Goal: Information Seeking & Learning: Learn about a topic

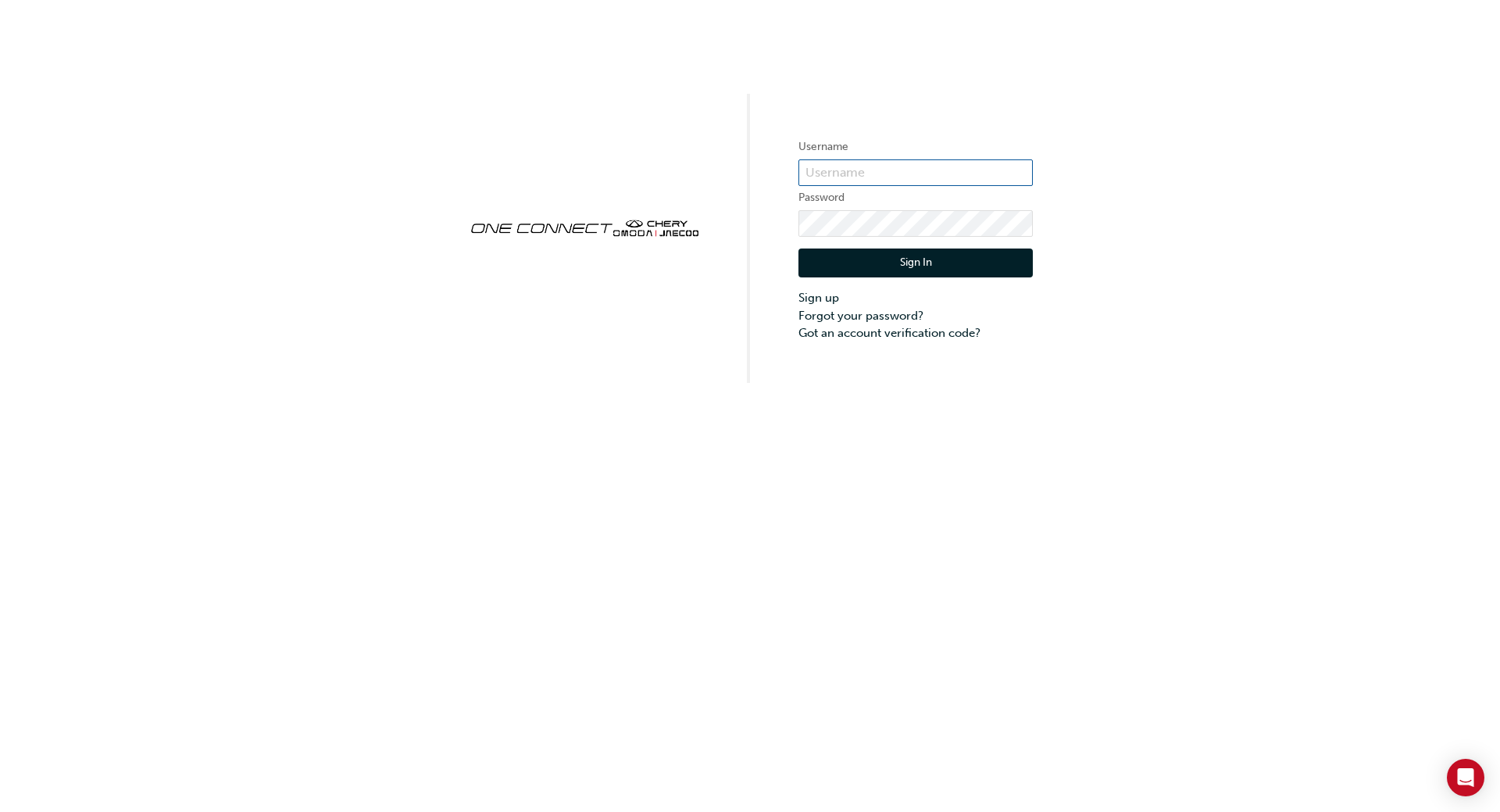
type input "CHAU0701"
click at [892, 269] on button "Sign In" at bounding box center [915, 262] width 234 height 29
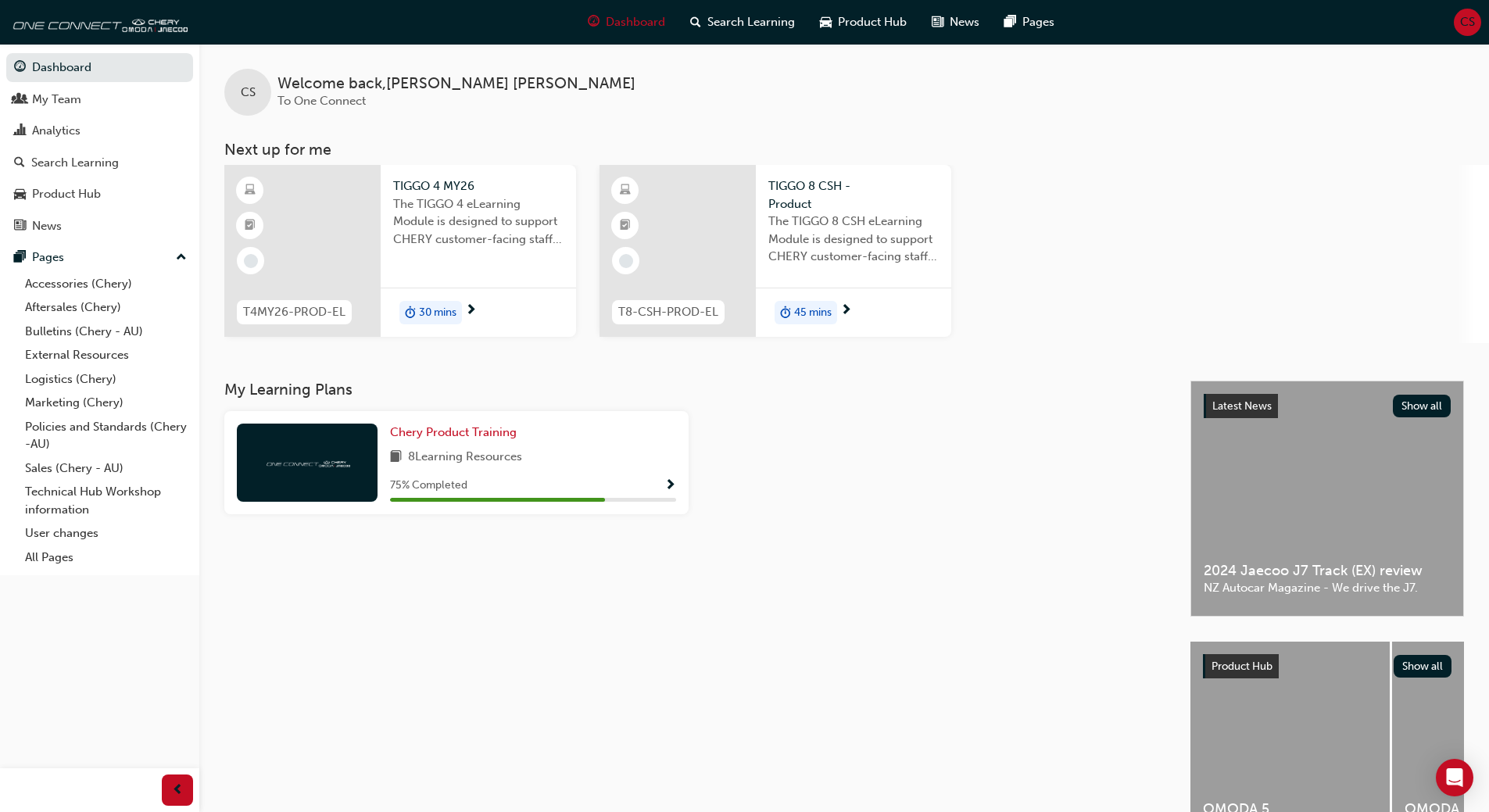
click at [680, 481] on div "Chery Product Training 8 Learning Resources 75 % Completed" at bounding box center [457, 462] width 464 height 103
click at [629, 474] on div "Chery Product Training 8 Learning Resources 75 % Completed" at bounding box center [533, 462] width 286 height 78
click at [472, 436] on span "Chery Product Training" at bounding box center [453, 432] width 127 height 14
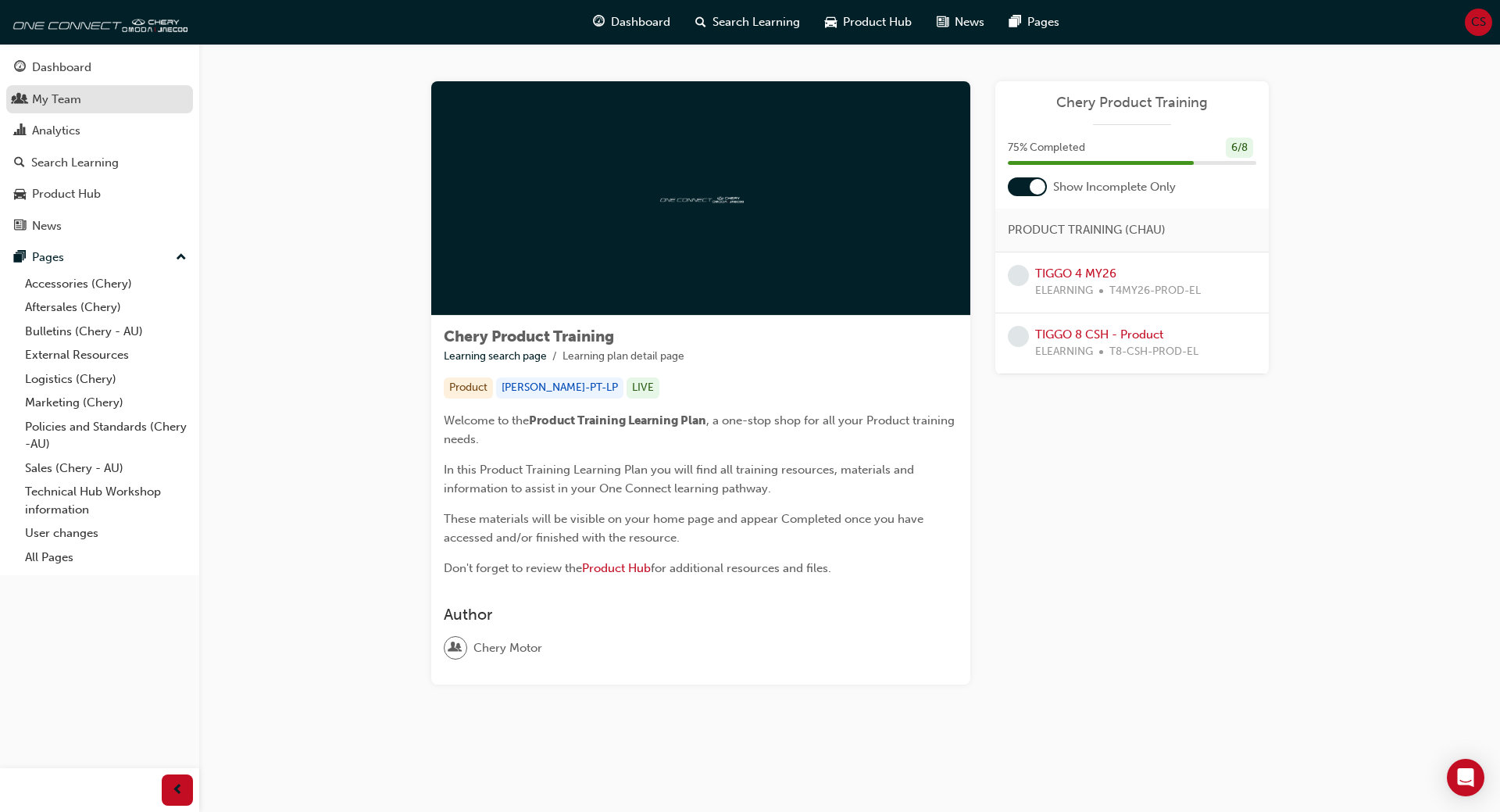
click at [62, 95] on div "My Team" at bounding box center [57, 99] width 49 height 18
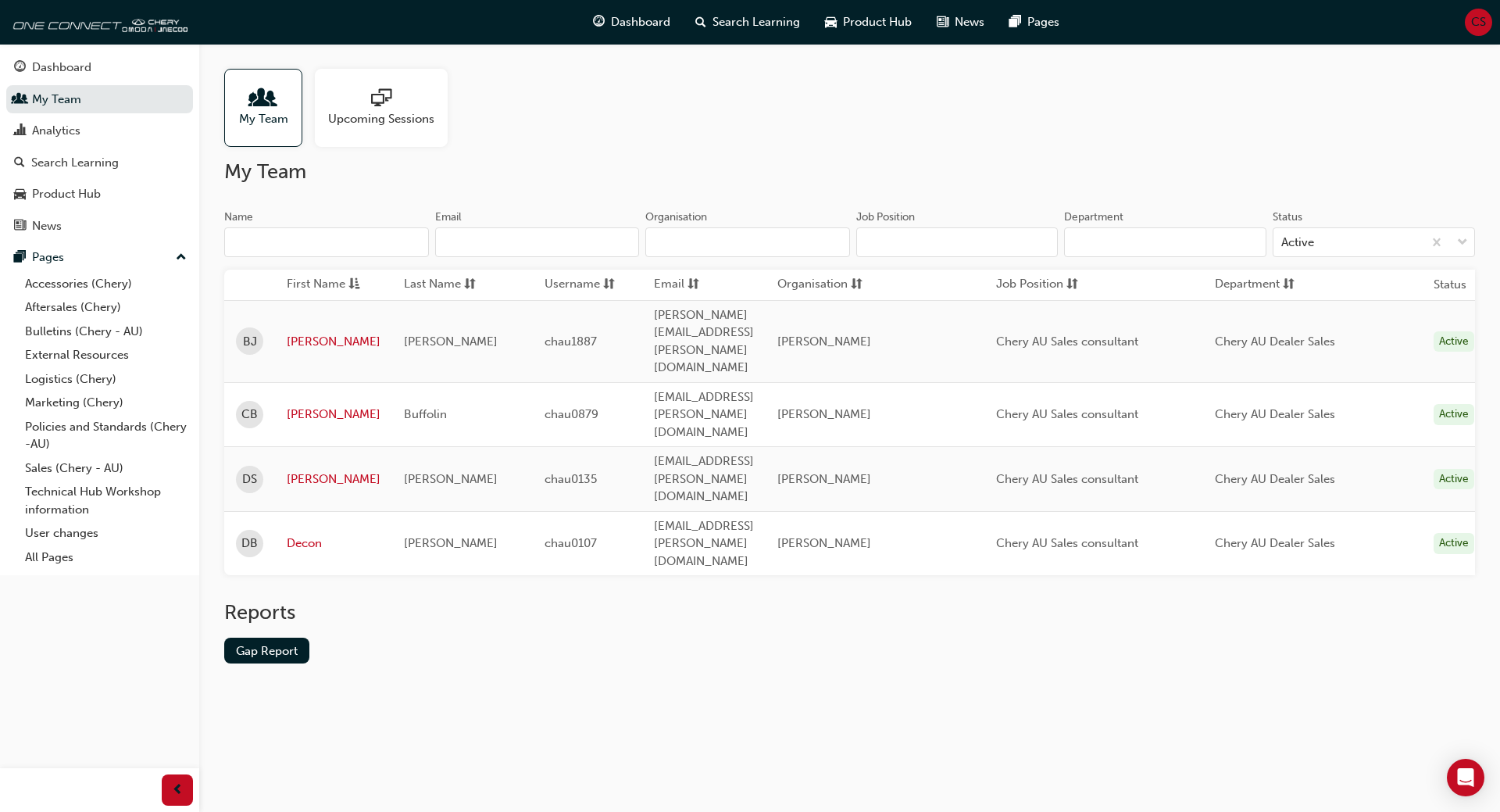
click at [377, 113] on span "Upcoming Sessions" at bounding box center [381, 118] width 106 height 18
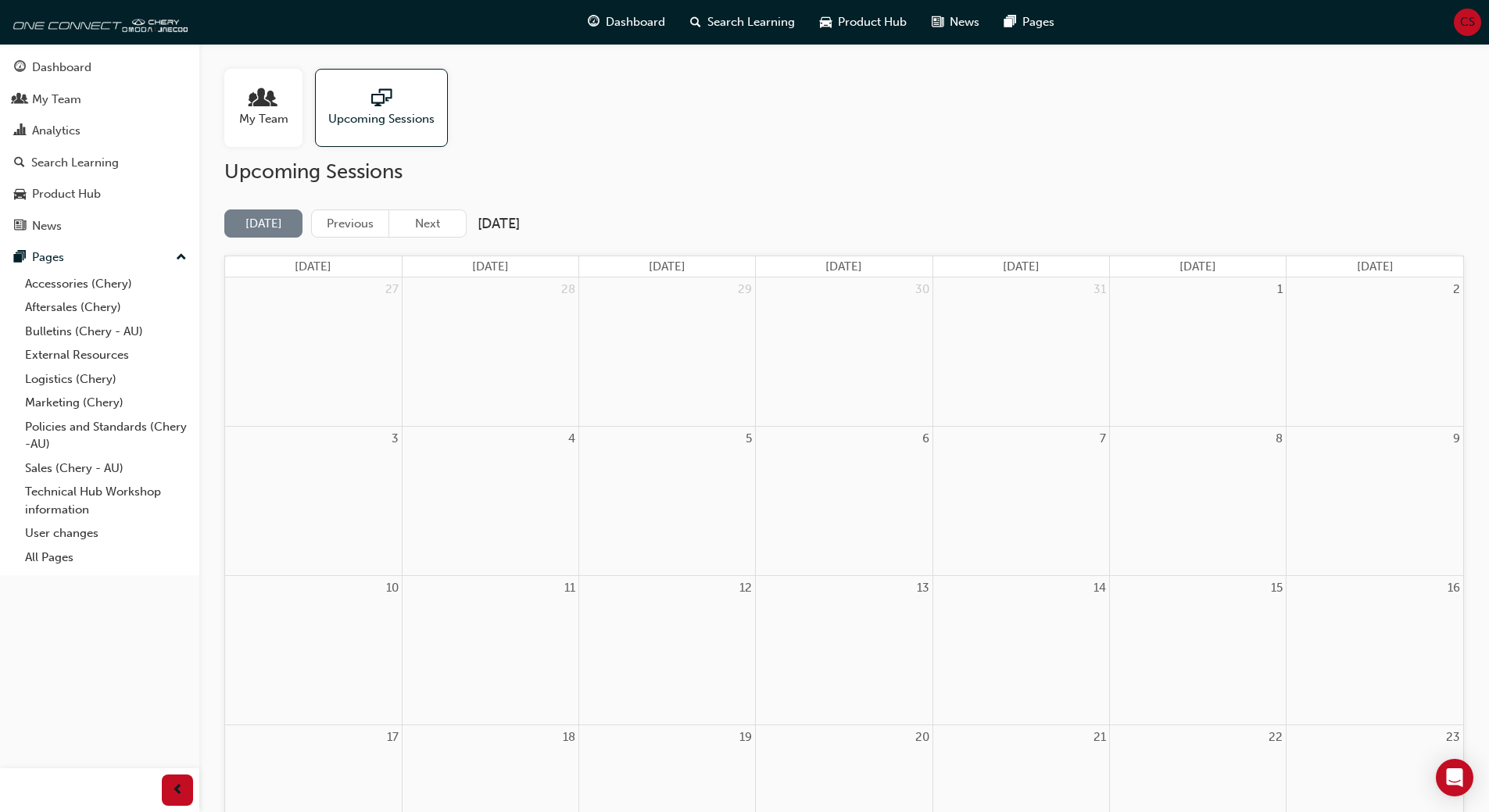
click at [274, 90] on div at bounding box center [263, 99] width 49 height 22
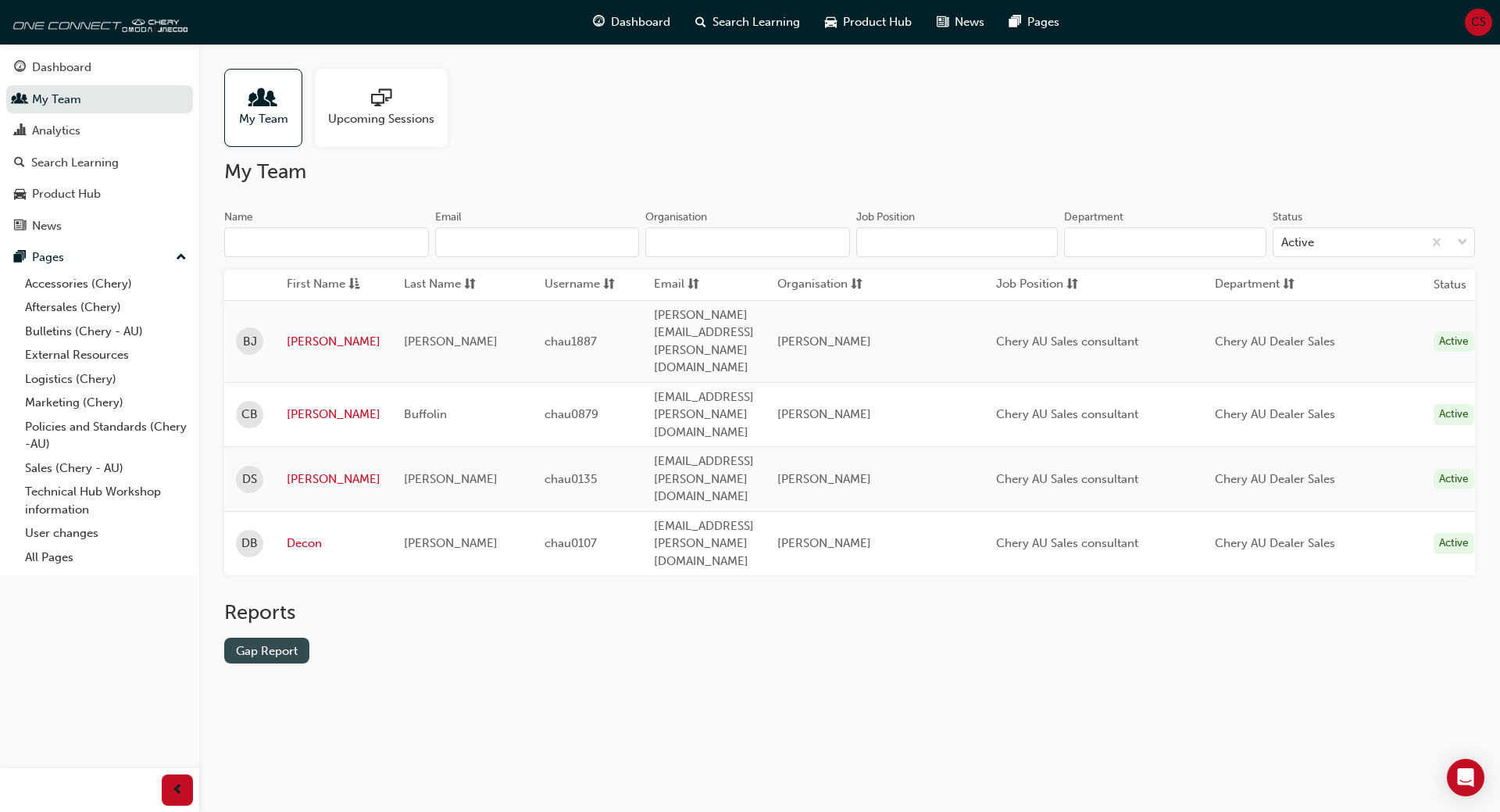
click at [267, 638] on link "Gap Report" at bounding box center [267, 650] width 85 height 26
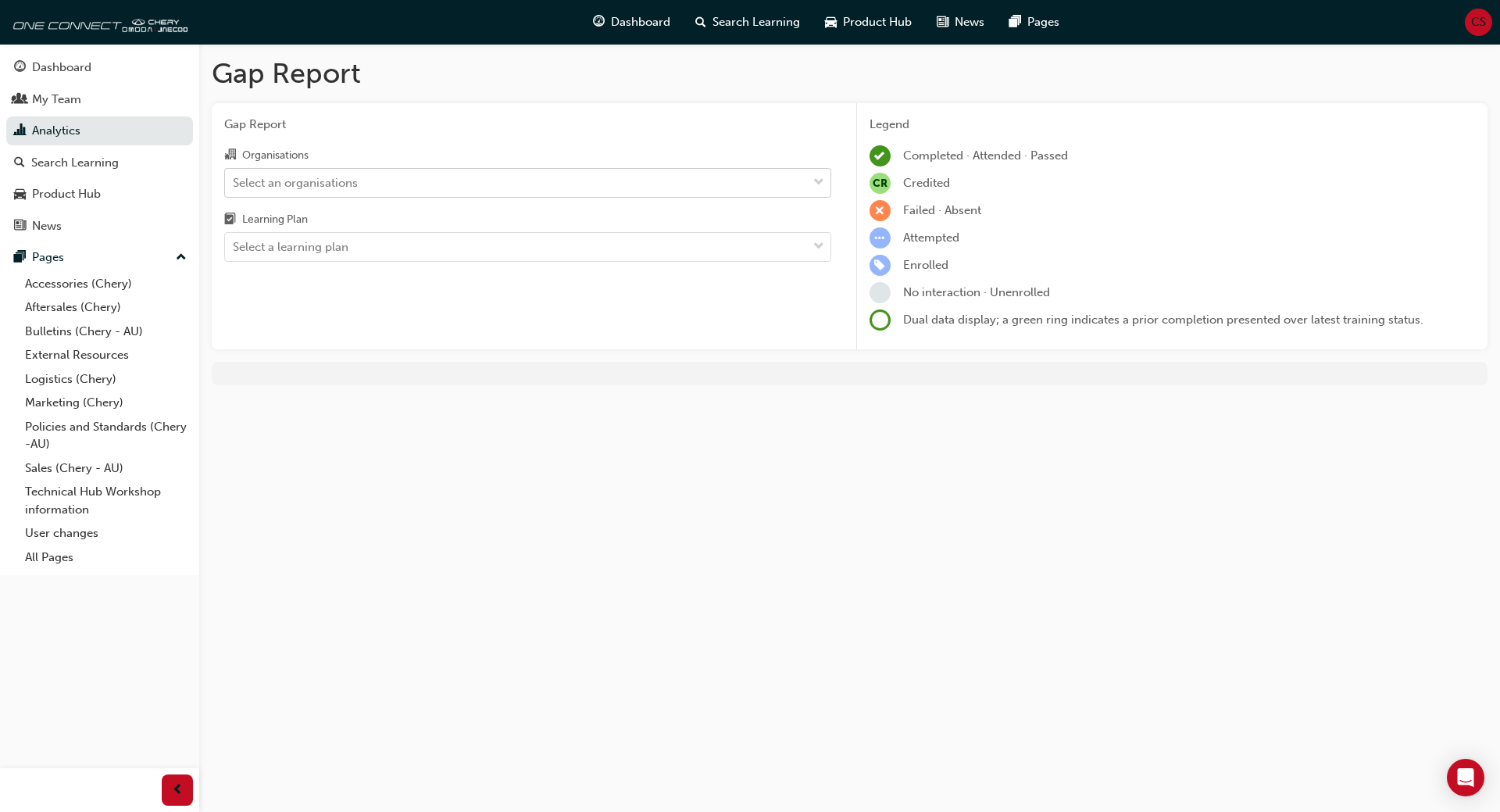
click at [351, 171] on div "Select an organisations" at bounding box center [515, 182] width 582 height 27
click at [234, 175] on input "Organisations Select an organisations" at bounding box center [234, 182] width 2 height 13
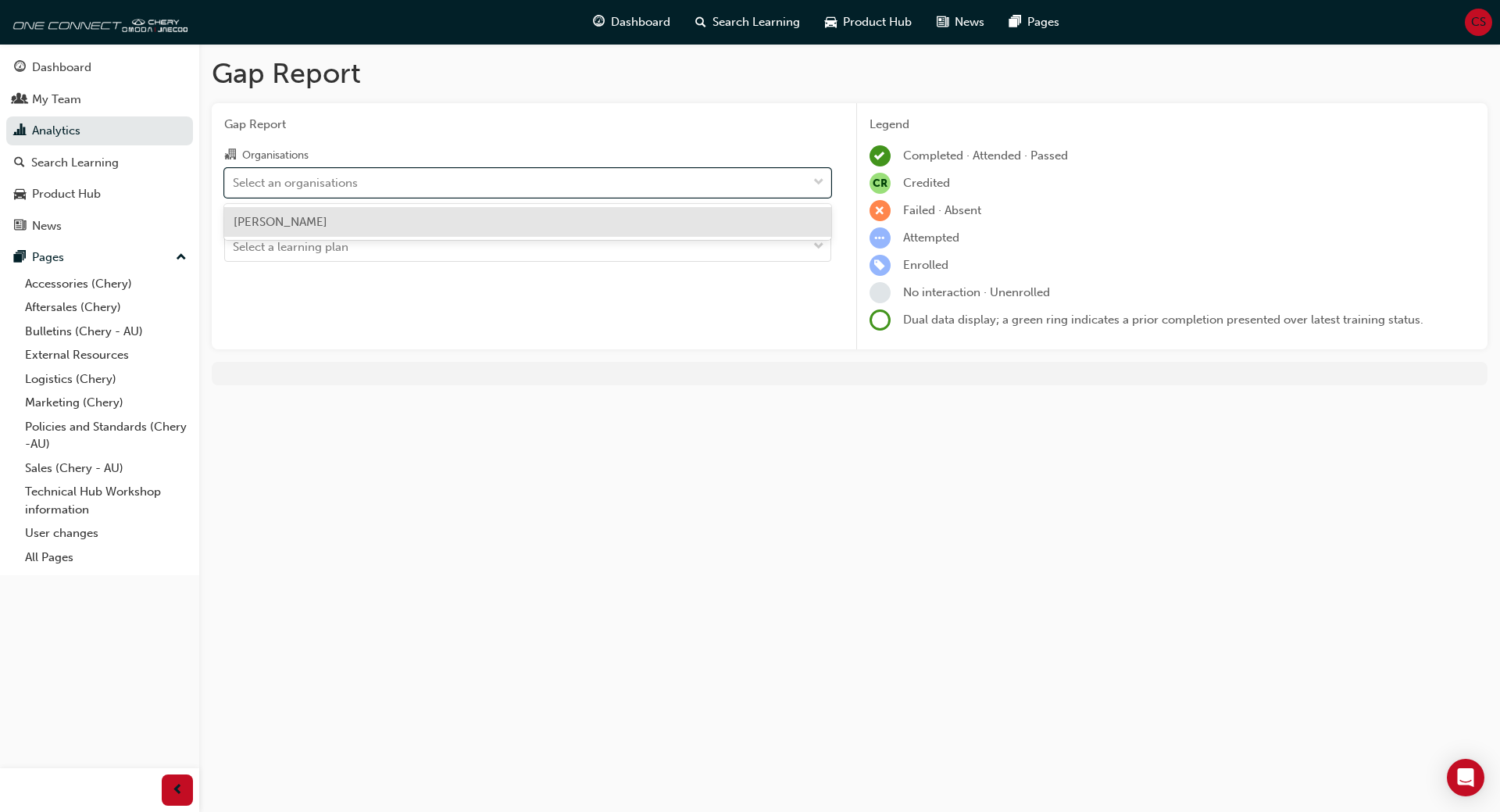
click at [340, 216] on div "[PERSON_NAME]" at bounding box center [528, 223] width 607 height 30
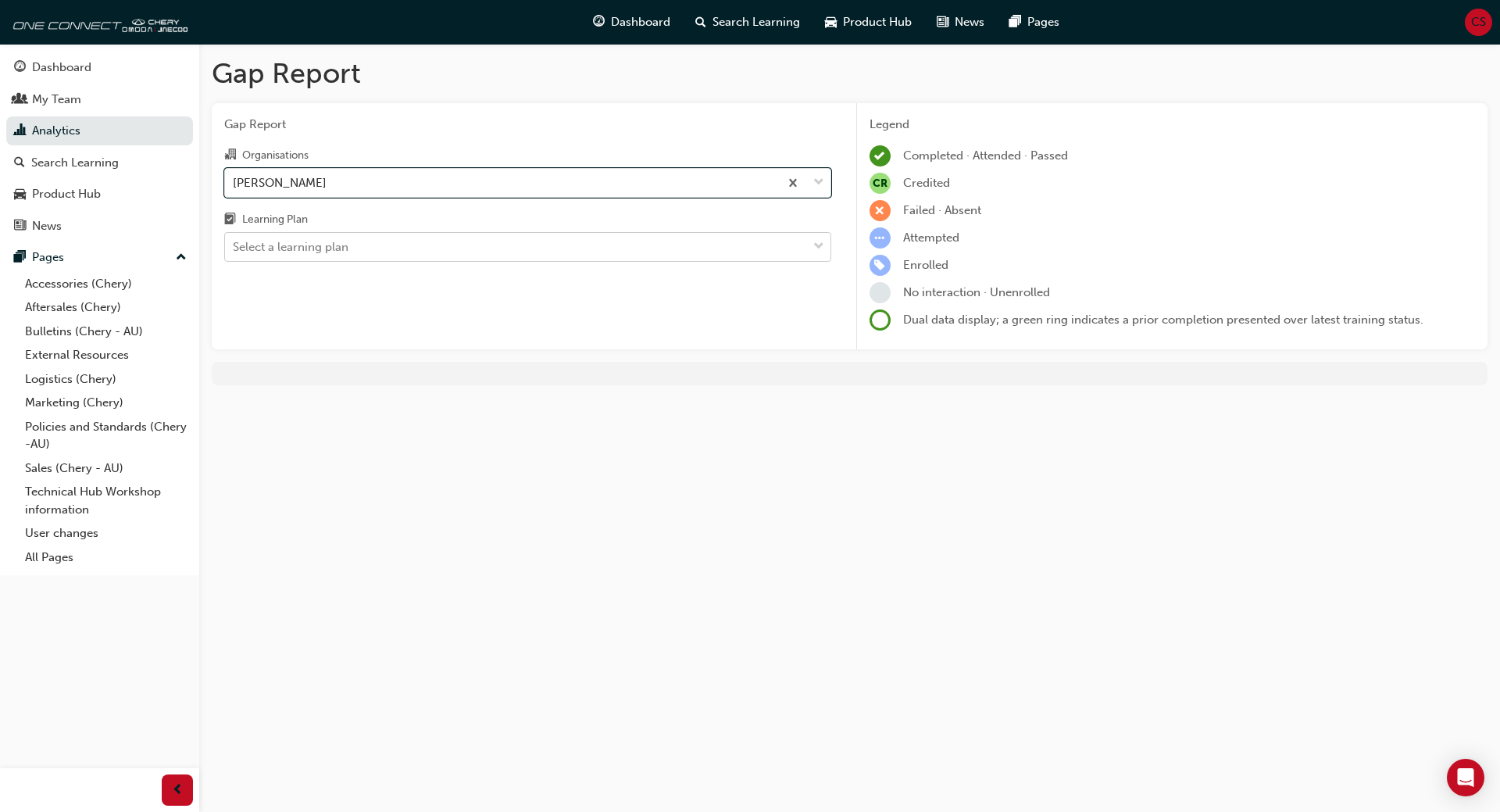
click at [366, 246] on div "Select a learning plan" at bounding box center [515, 247] width 582 height 27
click at [234, 246] on input "Learning Plan Select a learning plan" at bounding box center [234, 246] width 2 height 13
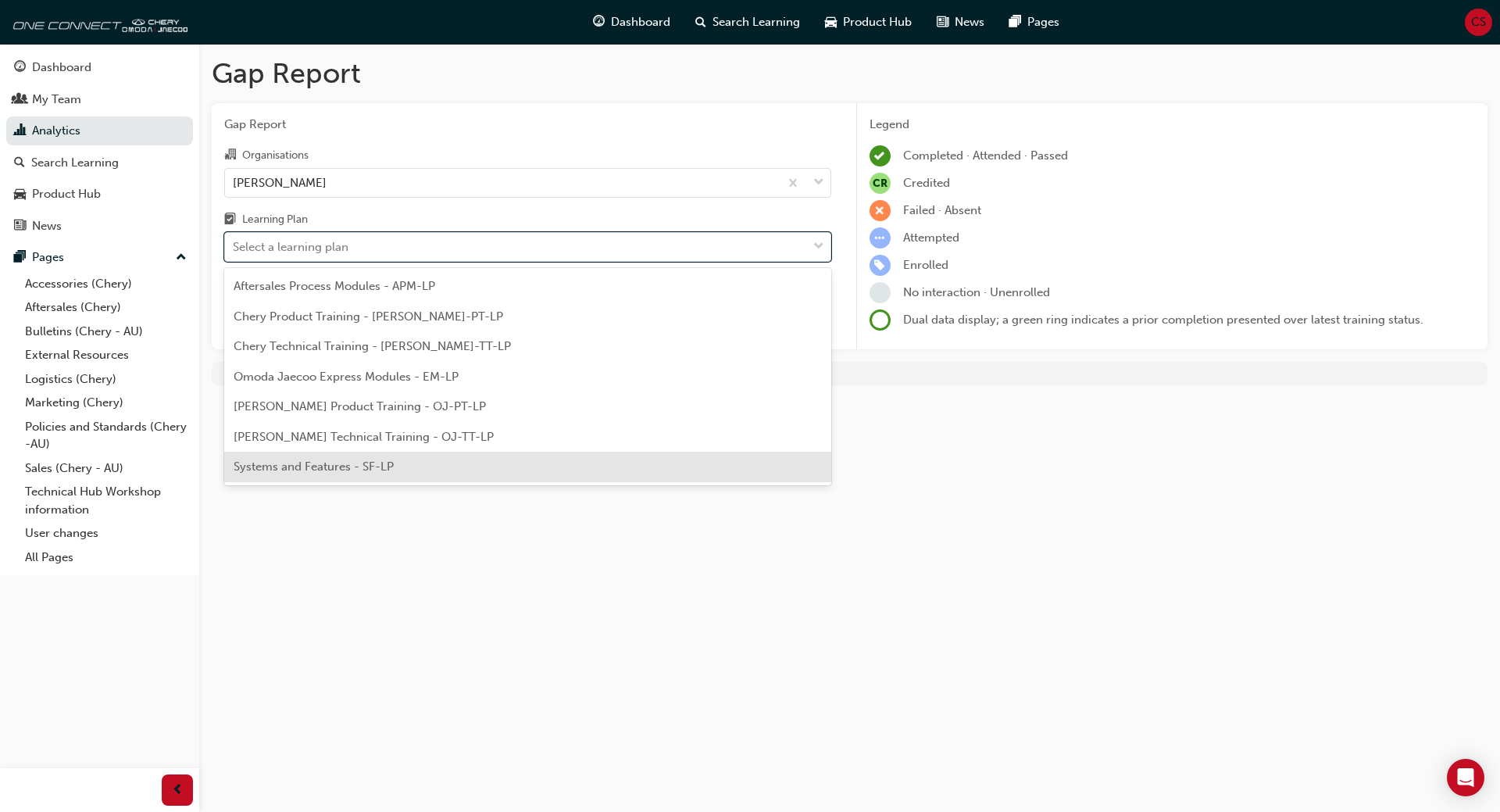
click at [363, 465] on span "Systems and Features - SF-LP" at bounding box center [314, 466] width 160 height 14
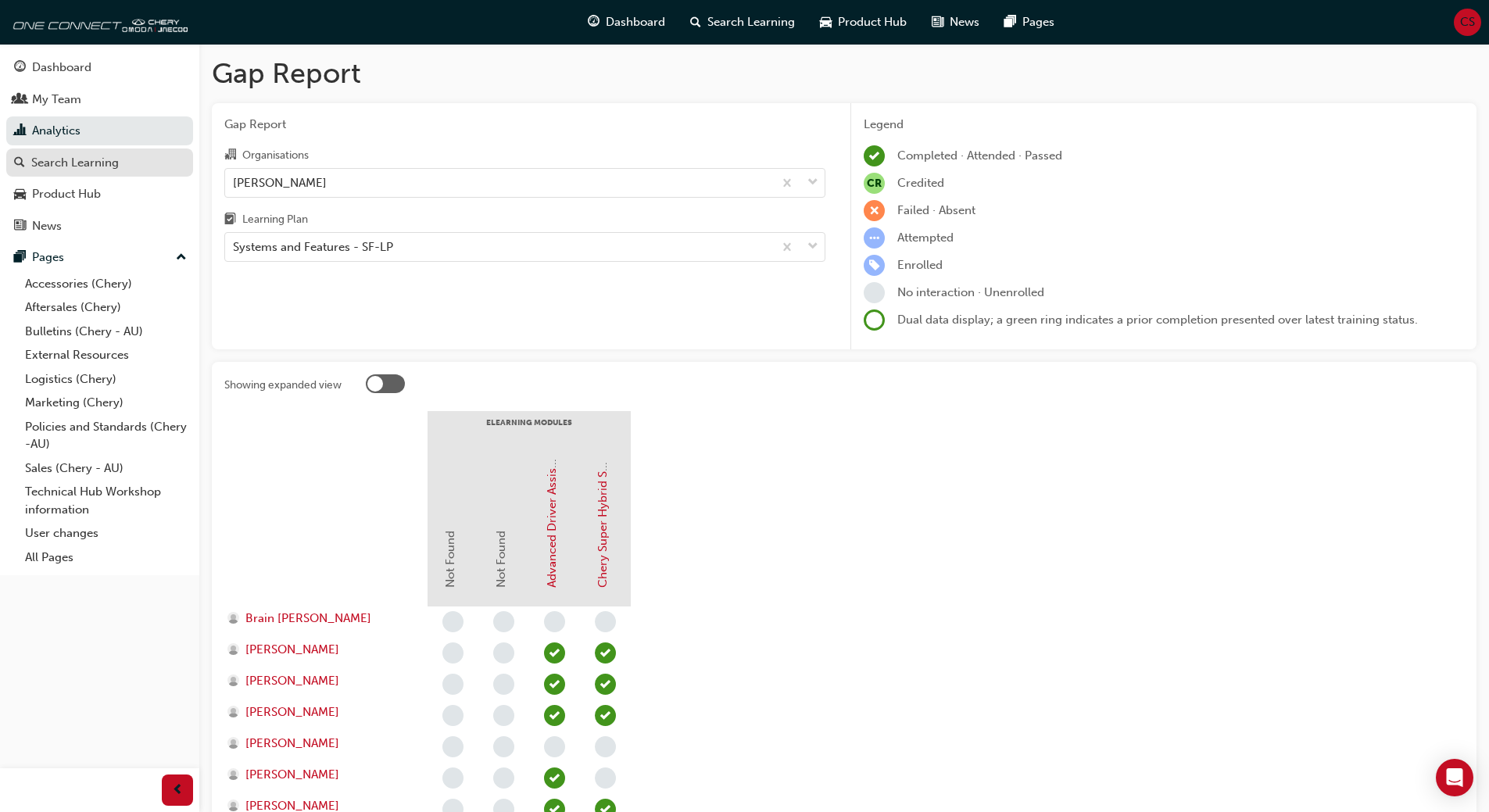
click at [59, 163] on div "Search Learning" at bounding box center [75, 162] width 87 height 18
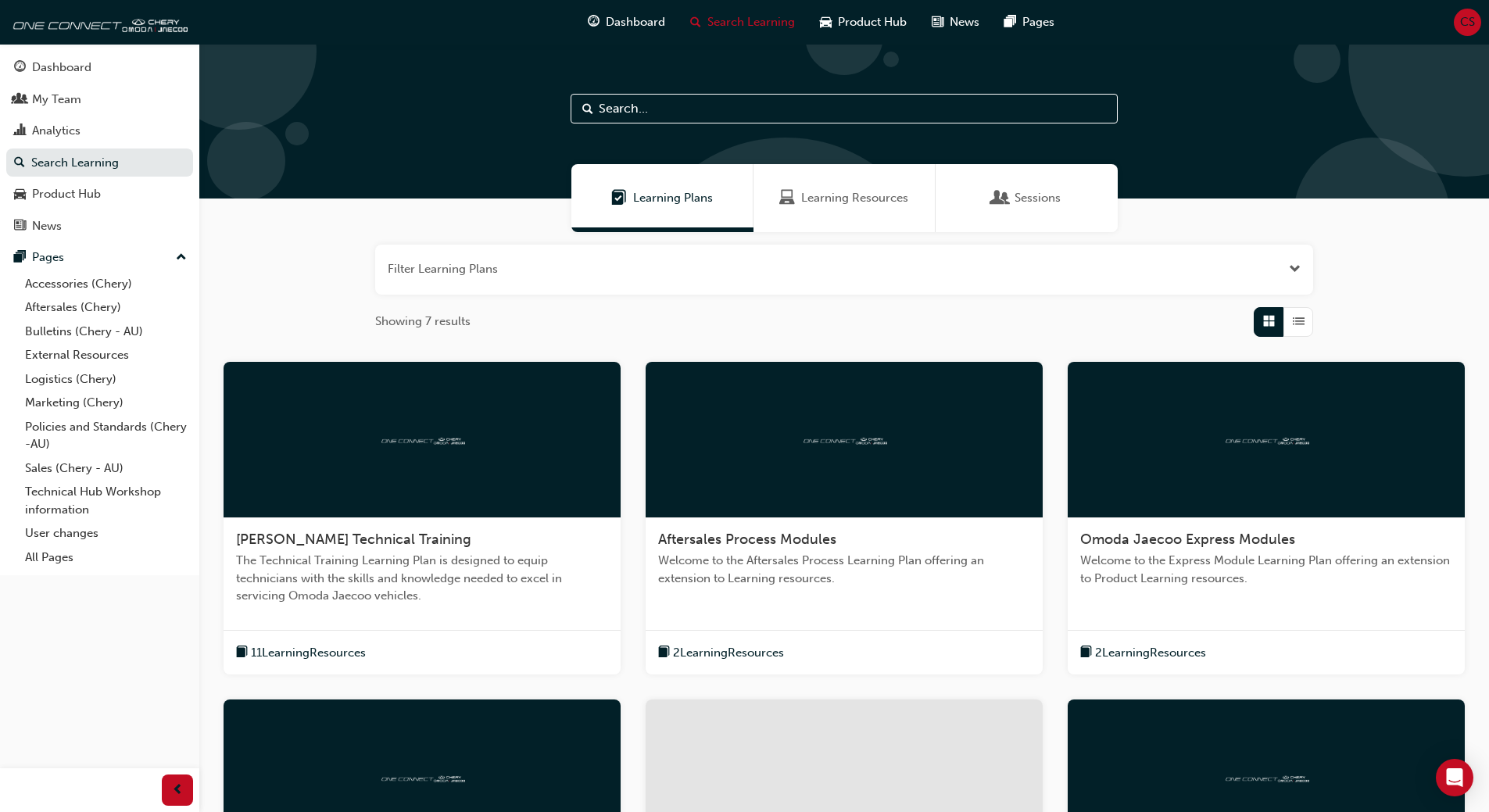
click at [1018, 272] on button "button" at bounding box center [844, 269] width 938 height 50
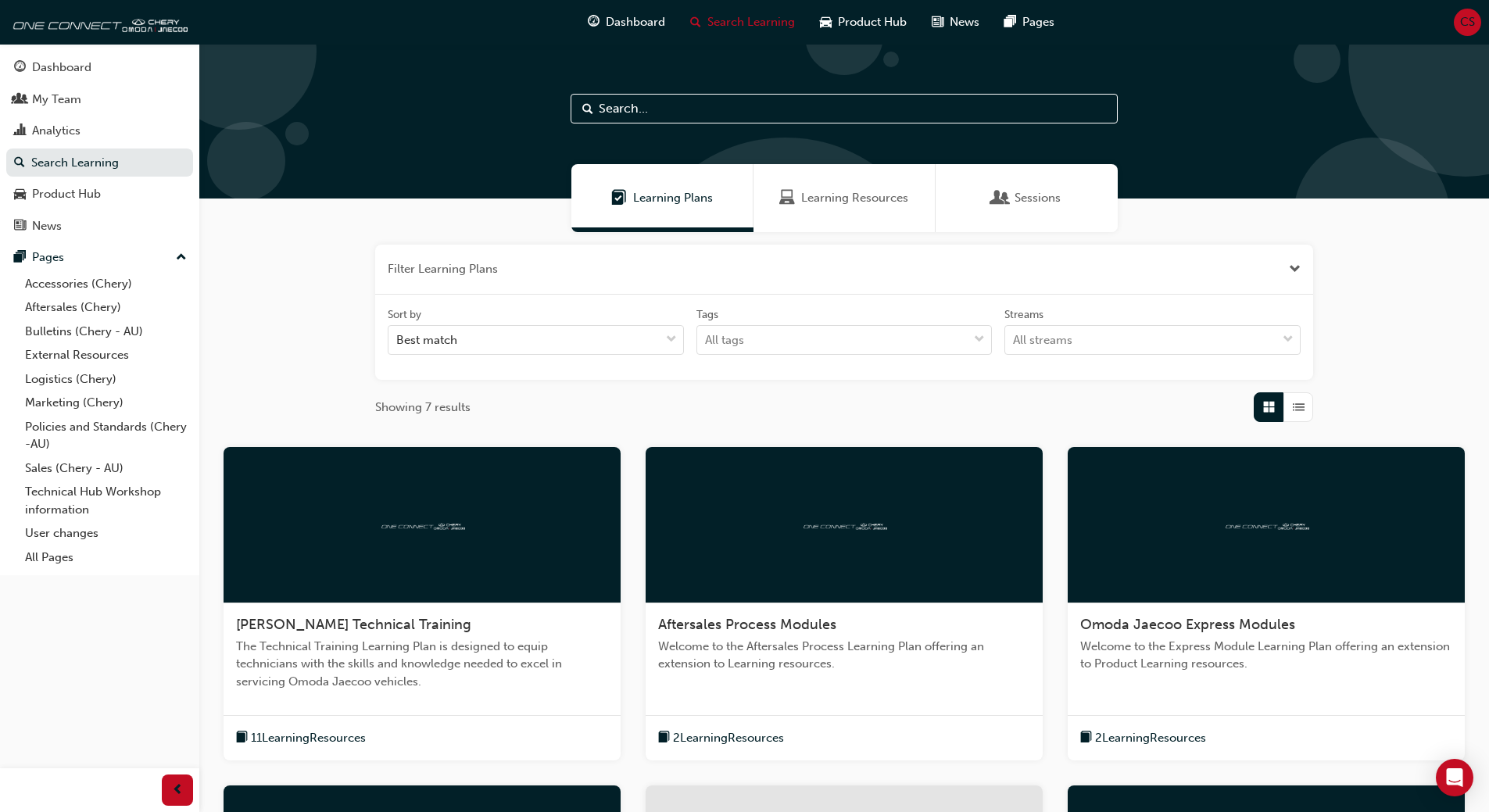
click at [1018, 272] on button "button" at bounding box center [844, 269] width 938 height 50
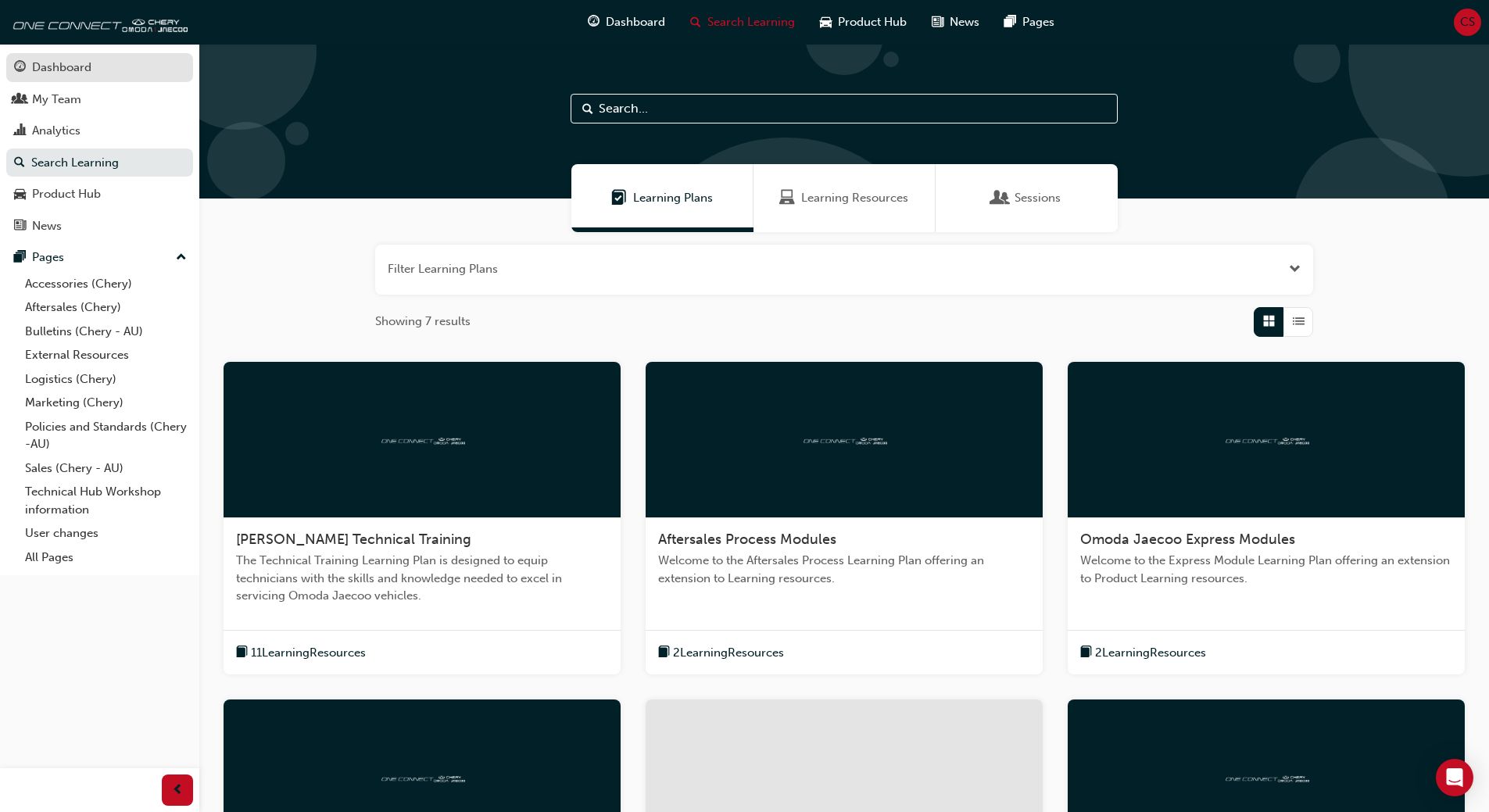
click at [82, 69] on div "Dashboard" at bounding box center [62, 67] width 60 height 18
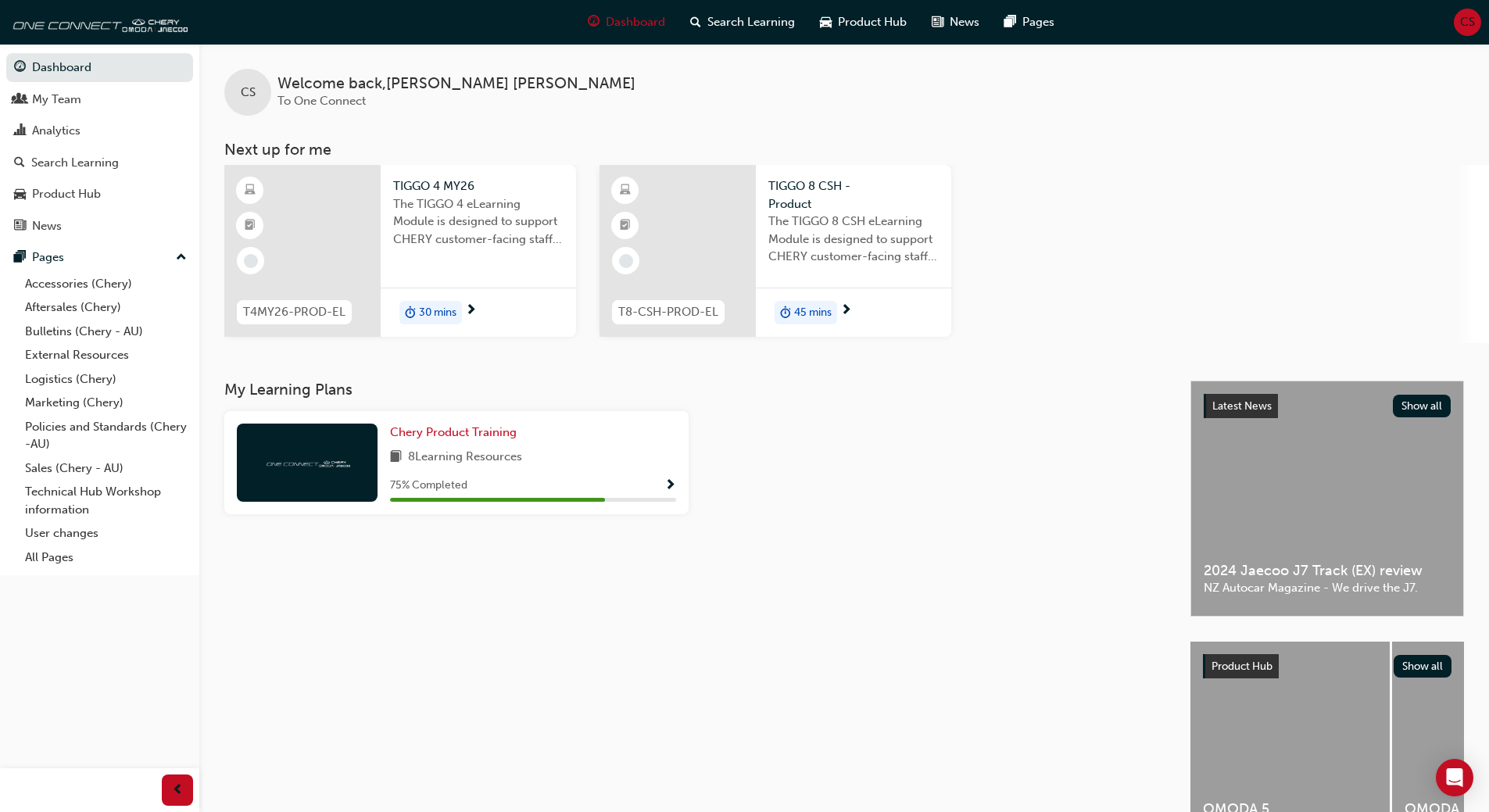
click at [440, 301] on div "30 mins" at bounding box center [430, 312] width 63 height 24
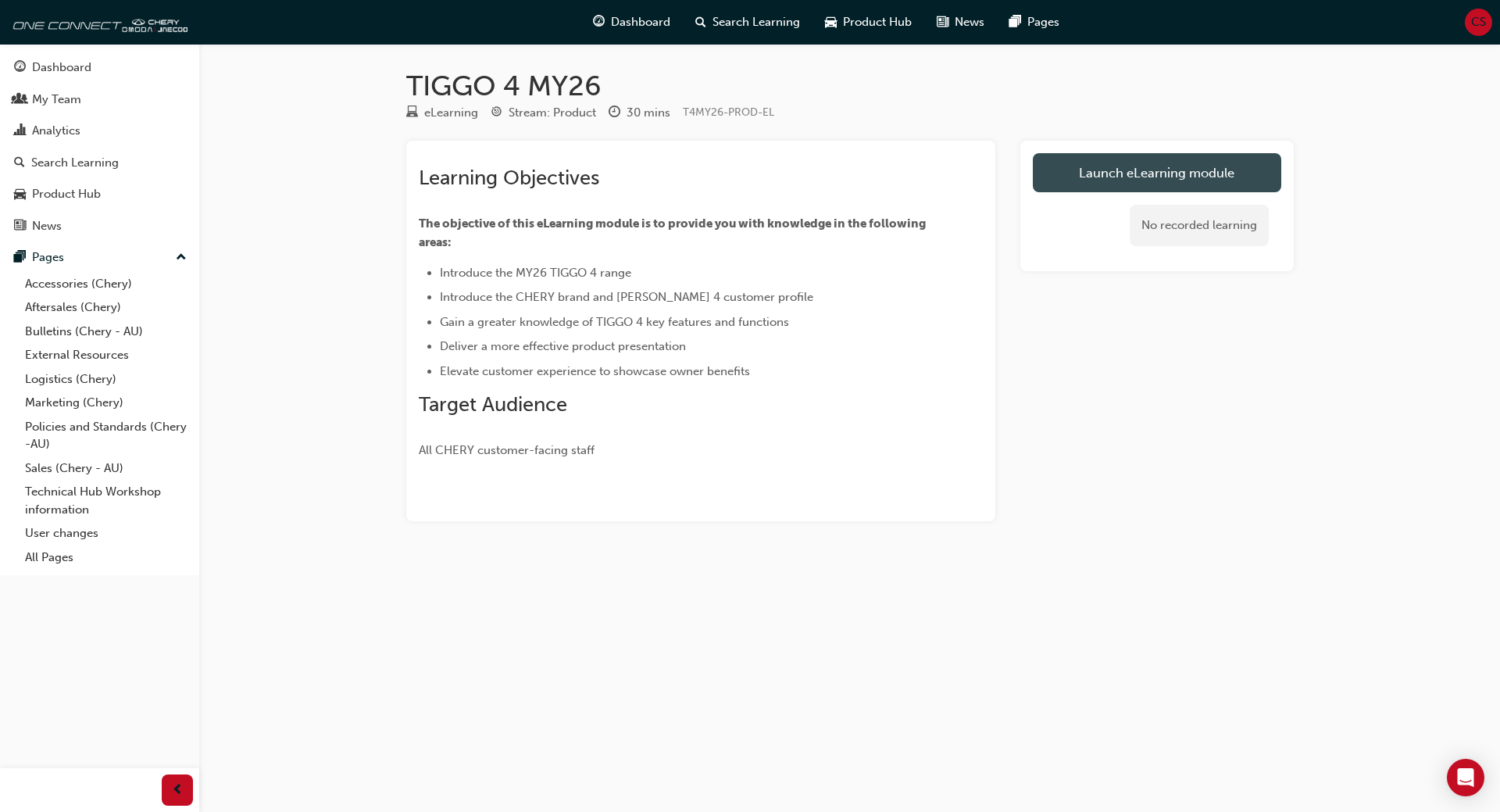
click at [1133, 173] on link "Launch eLearning module" at bounding box center [1157, 172] width 248 height 39
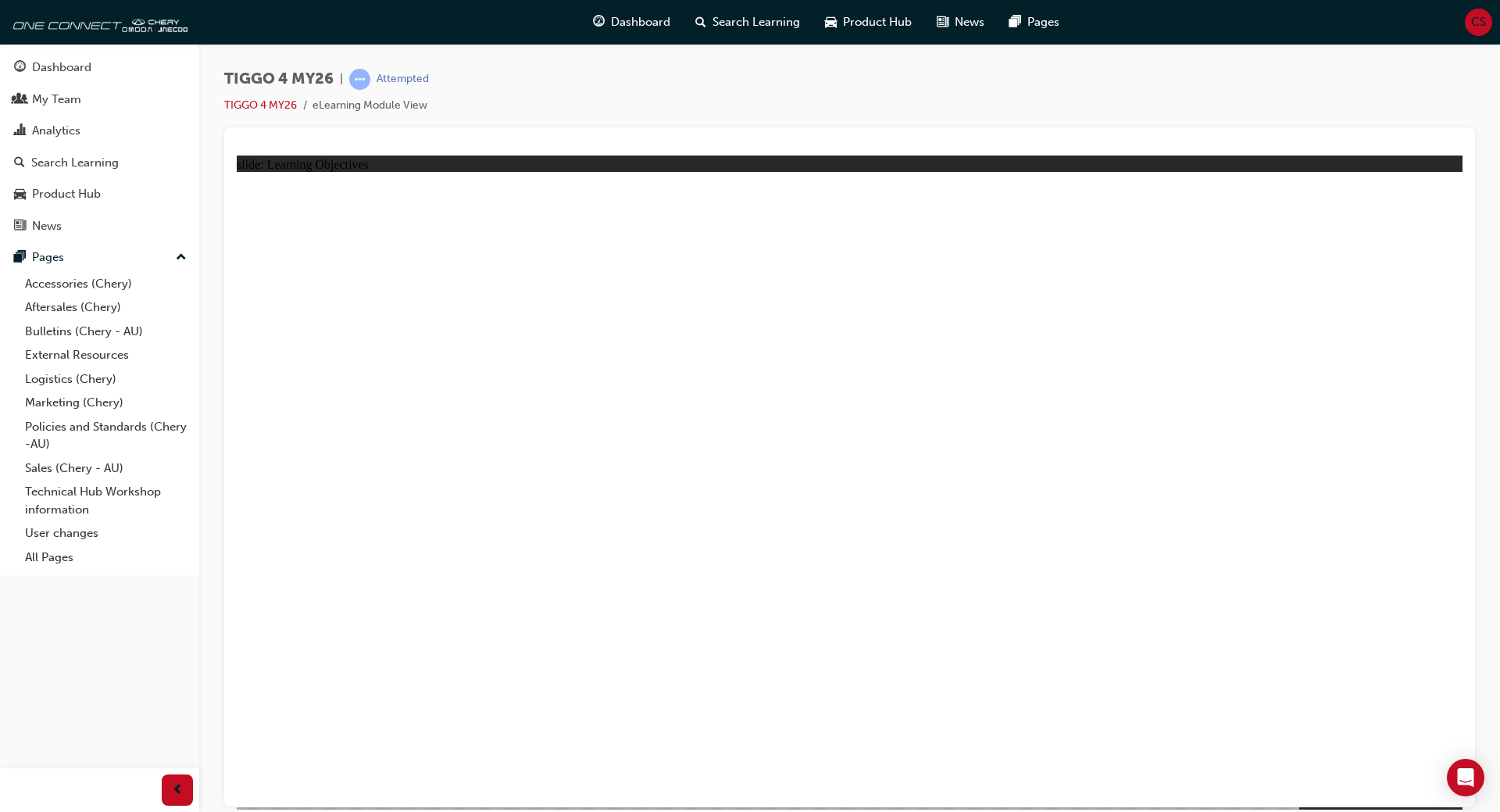
drag, startPoint x: 812, startPoint y: 658, endPoint x: 820, endPoint y: 657, distance: 8.1
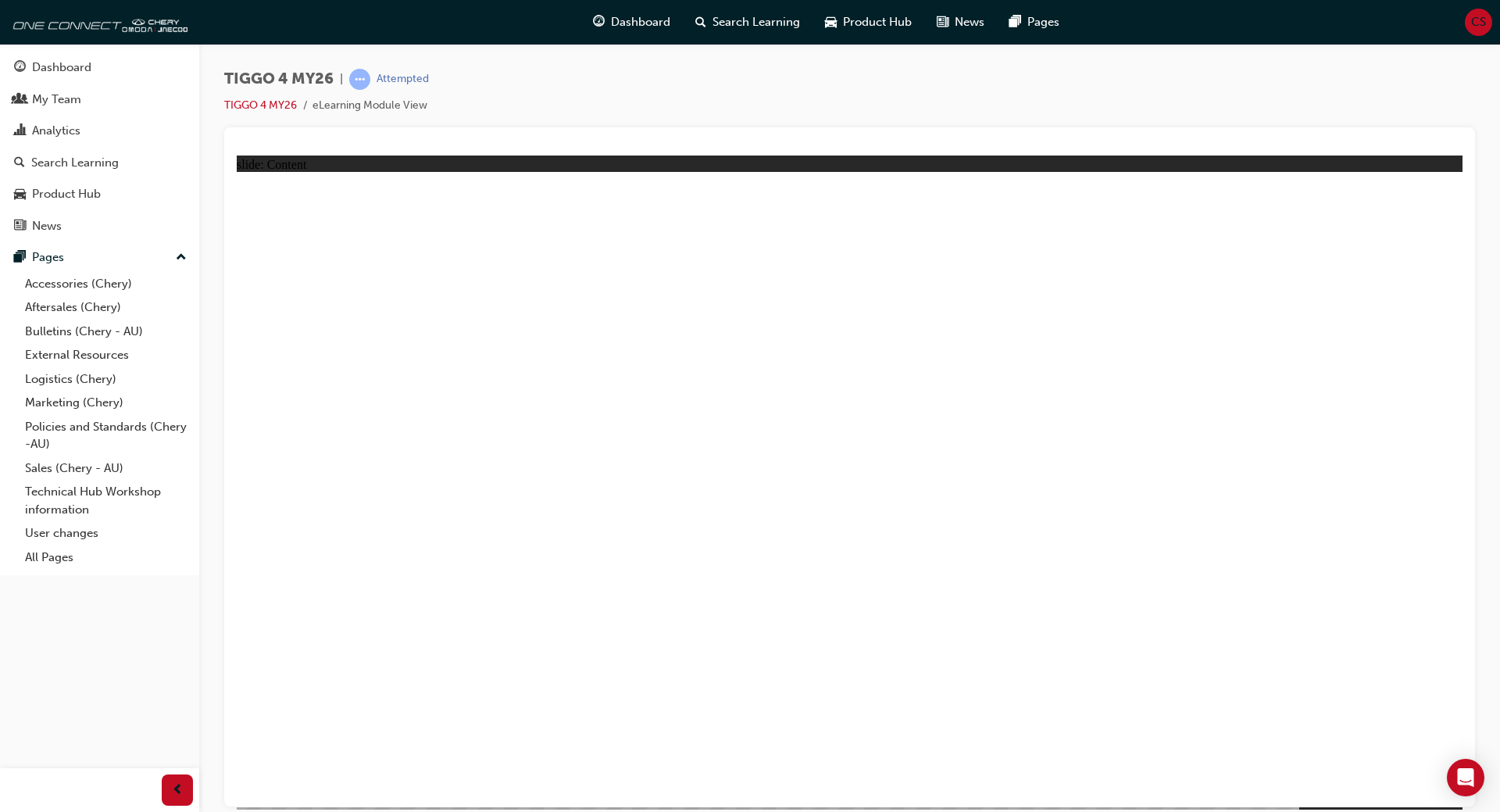
drag, startPoint x: 830, startPoint y: 580, endPoint x: 688, endPoint y: 481, distance: 173.1
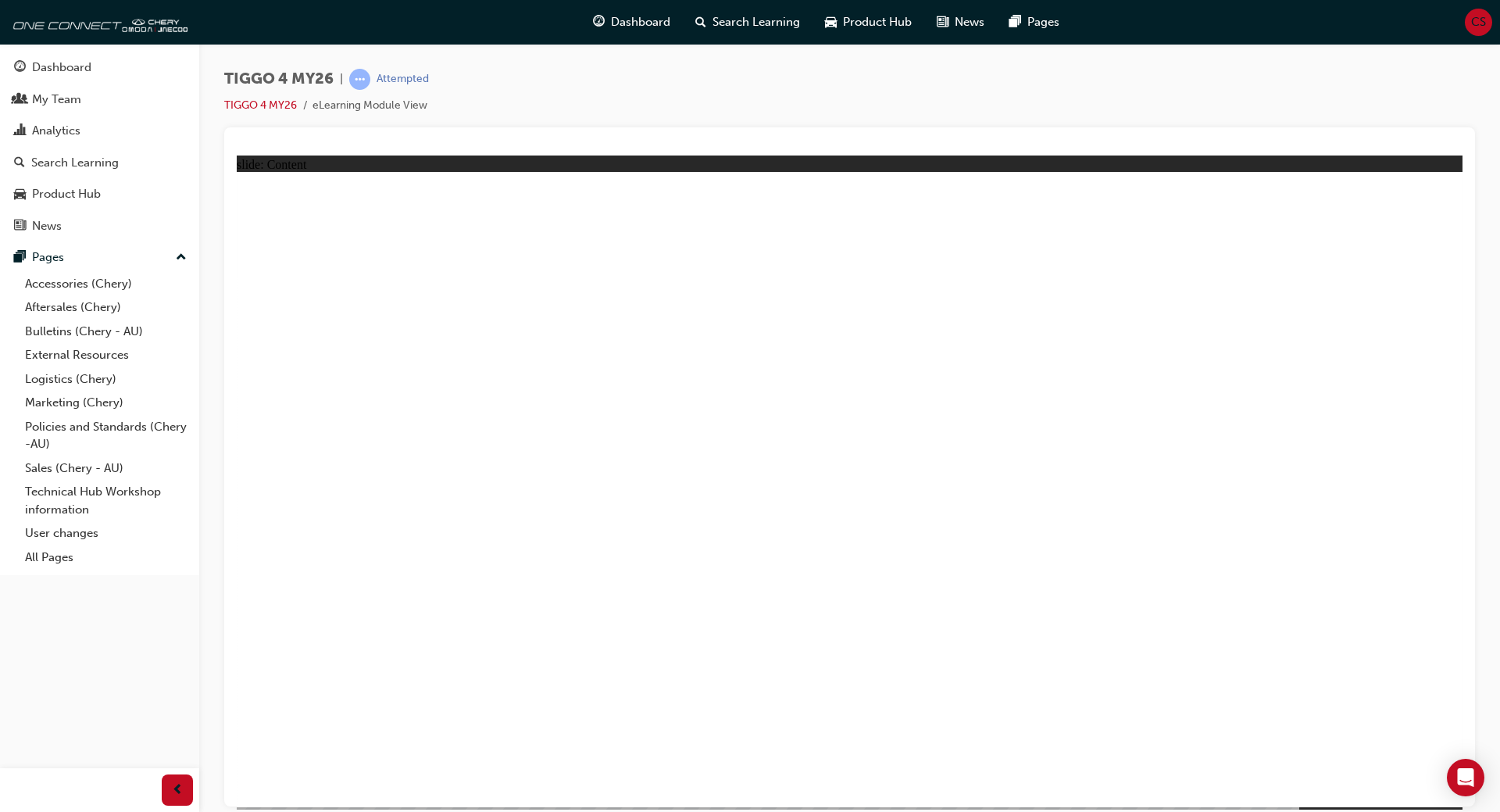
drag, startPoint x: 1412, startPoint y: 784, endPoint x: 1435, endPoint y: 782, distance: 23.1
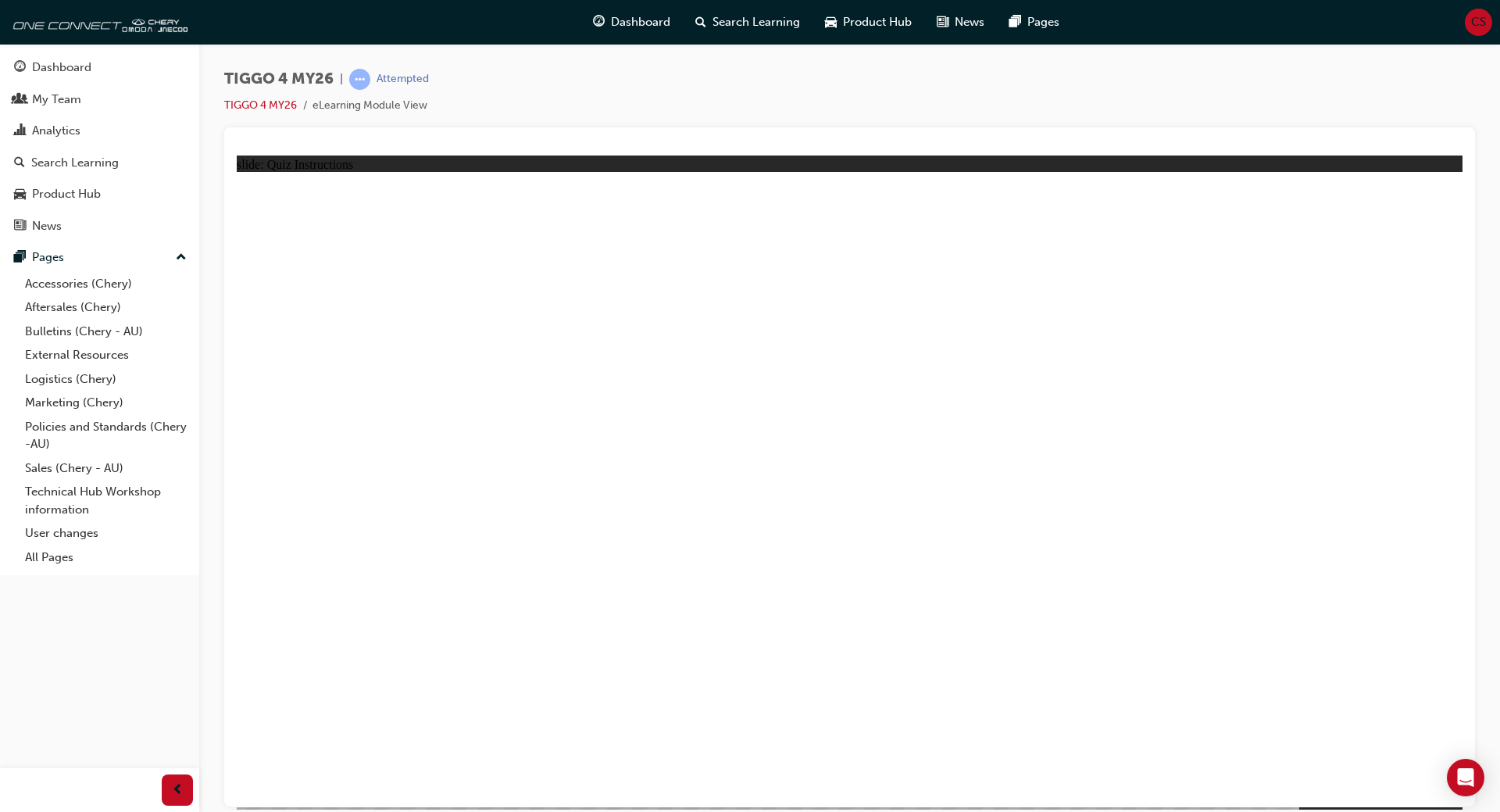
radio input "true"
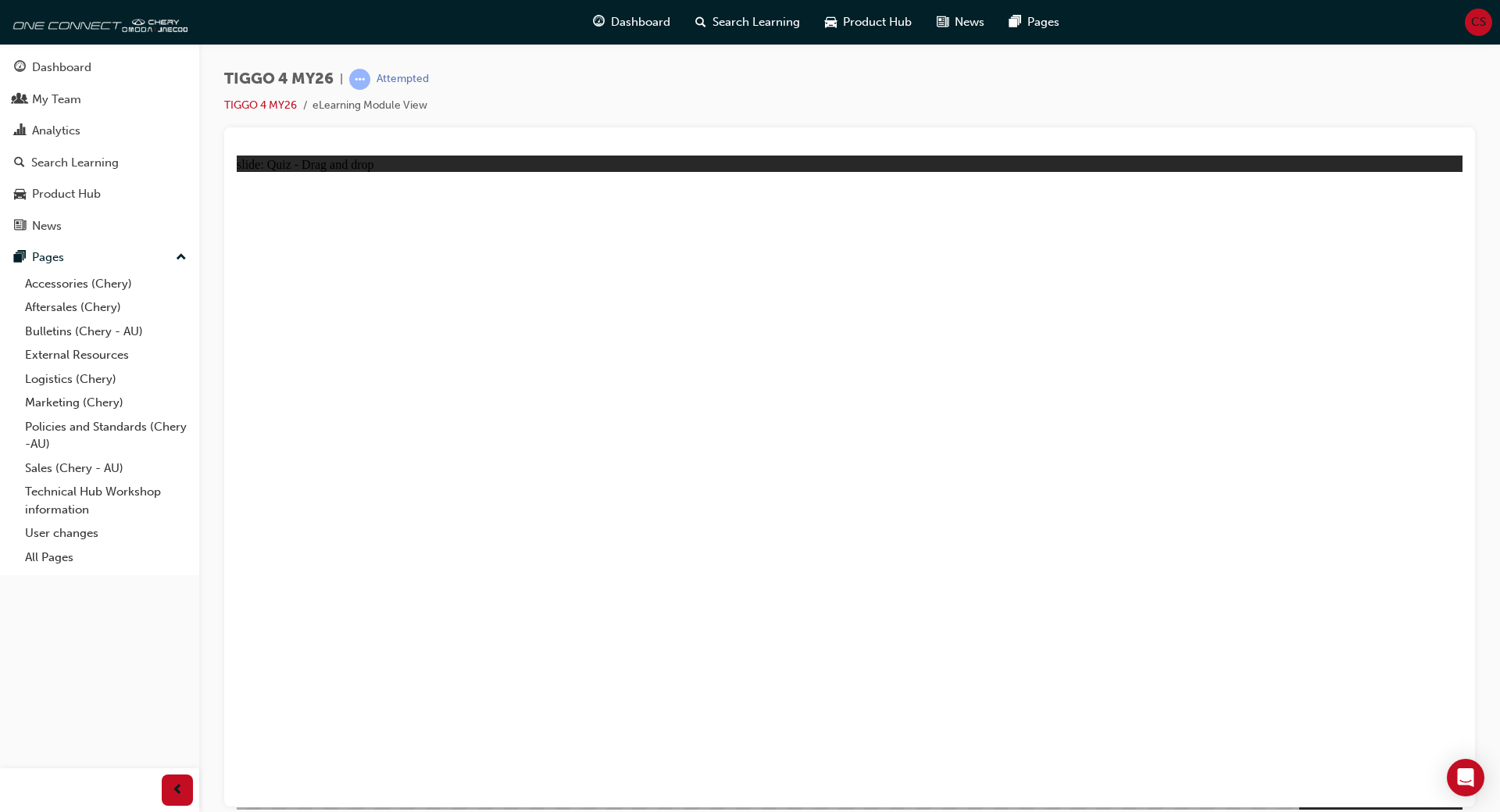
drag, startPoint x: 399, startPoint y: 378, endPoint x: 878, endPoint y: 630, distance: 541.2
drag, startPoint x: 840, startPoint y: 380, endPoint x: 1080, endPoint y: 623, distance: 341.5
drag, startPoint x: 604, startPoint y: 374, endPoint x: 606, endPoint y: 617, distance: 243.0
drag, startPoint x: 1090, startPoint y: 394, endPoint x: 354, endPoint y: 625, distance: 771.4
drag, startPoint x: 1307, startPoint y: 376, endPoint x: 1331, endPoint y: 656, distance: 281.0
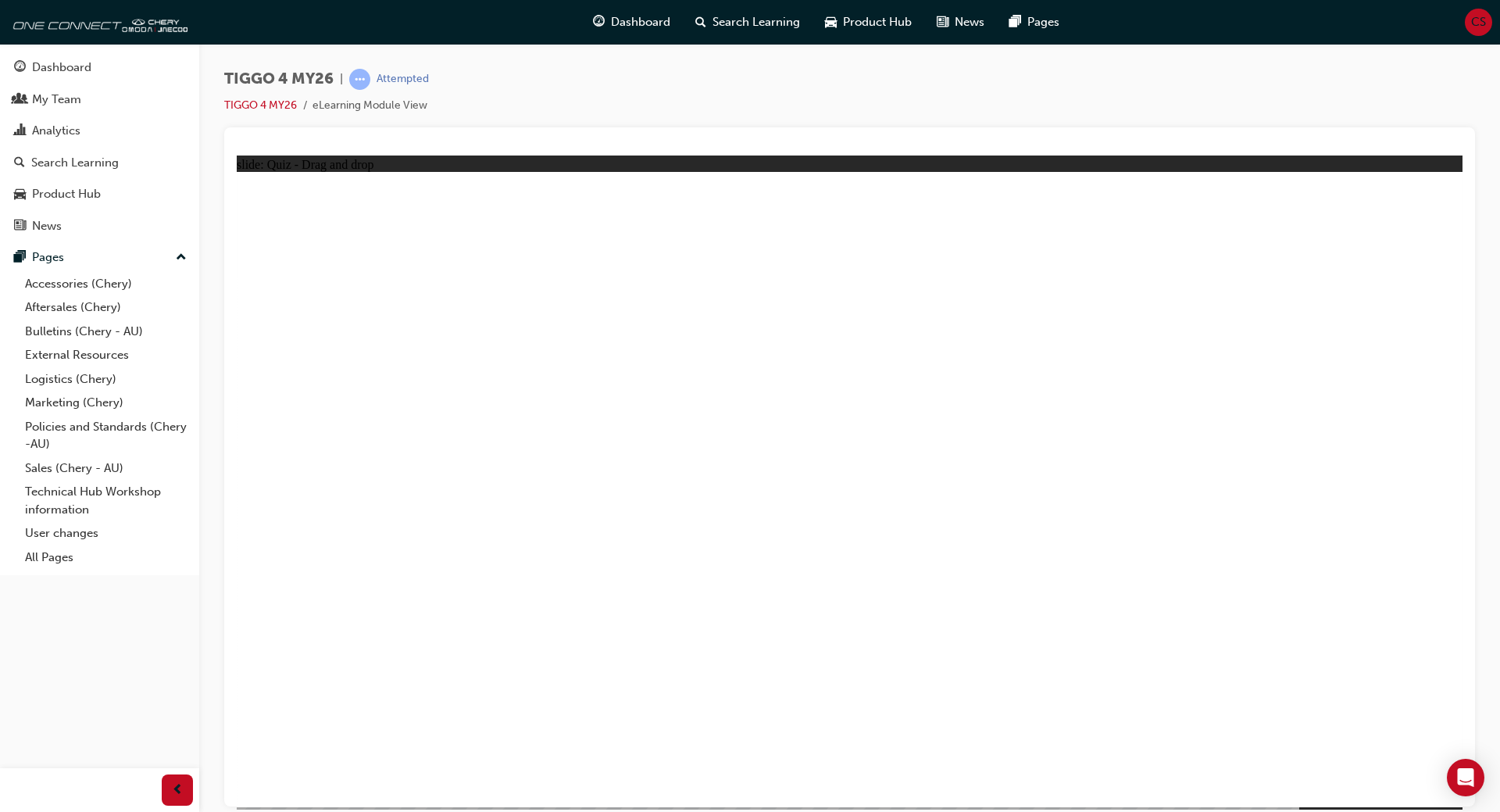
radio input "true"
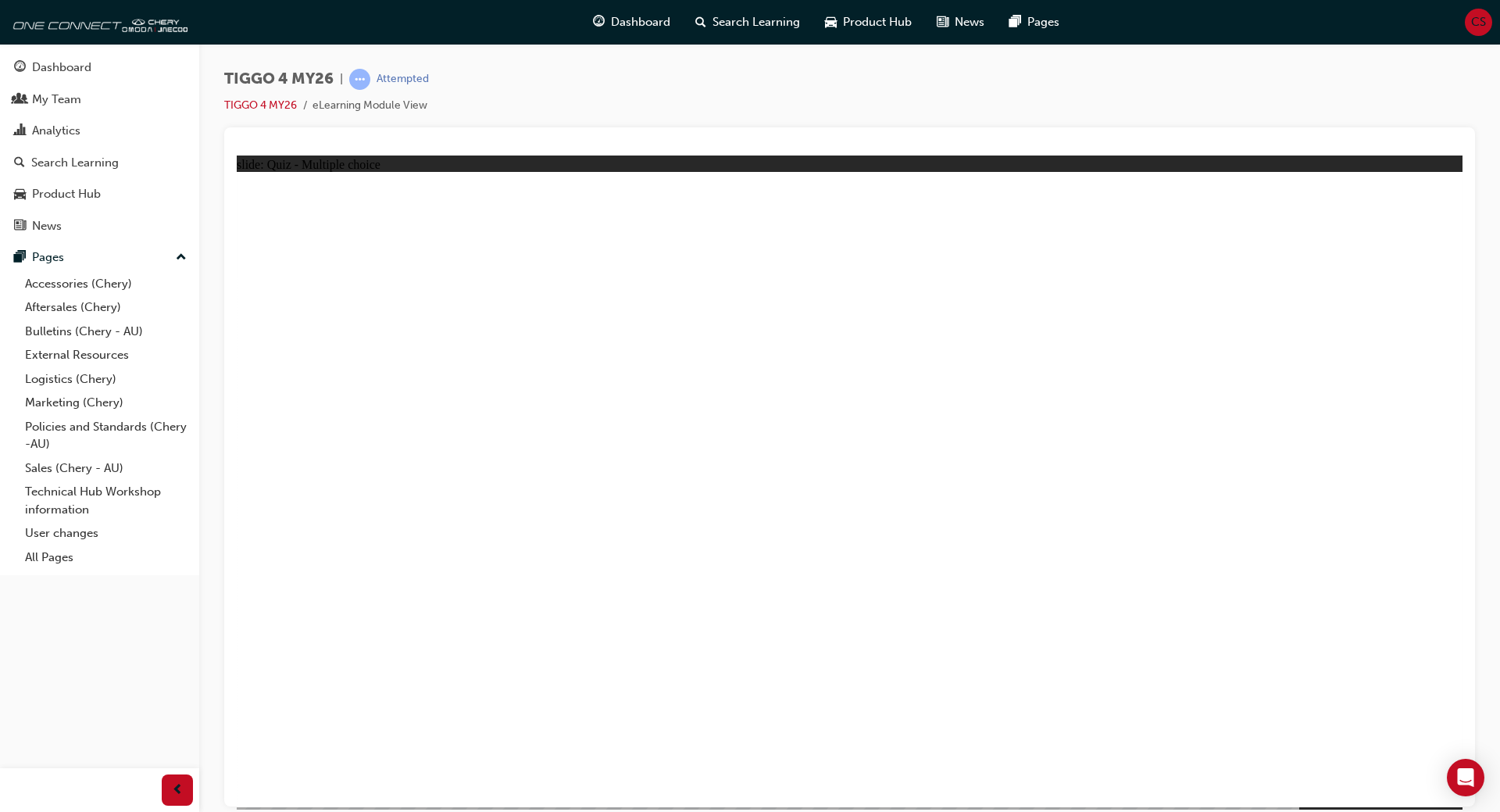
radio input "true"
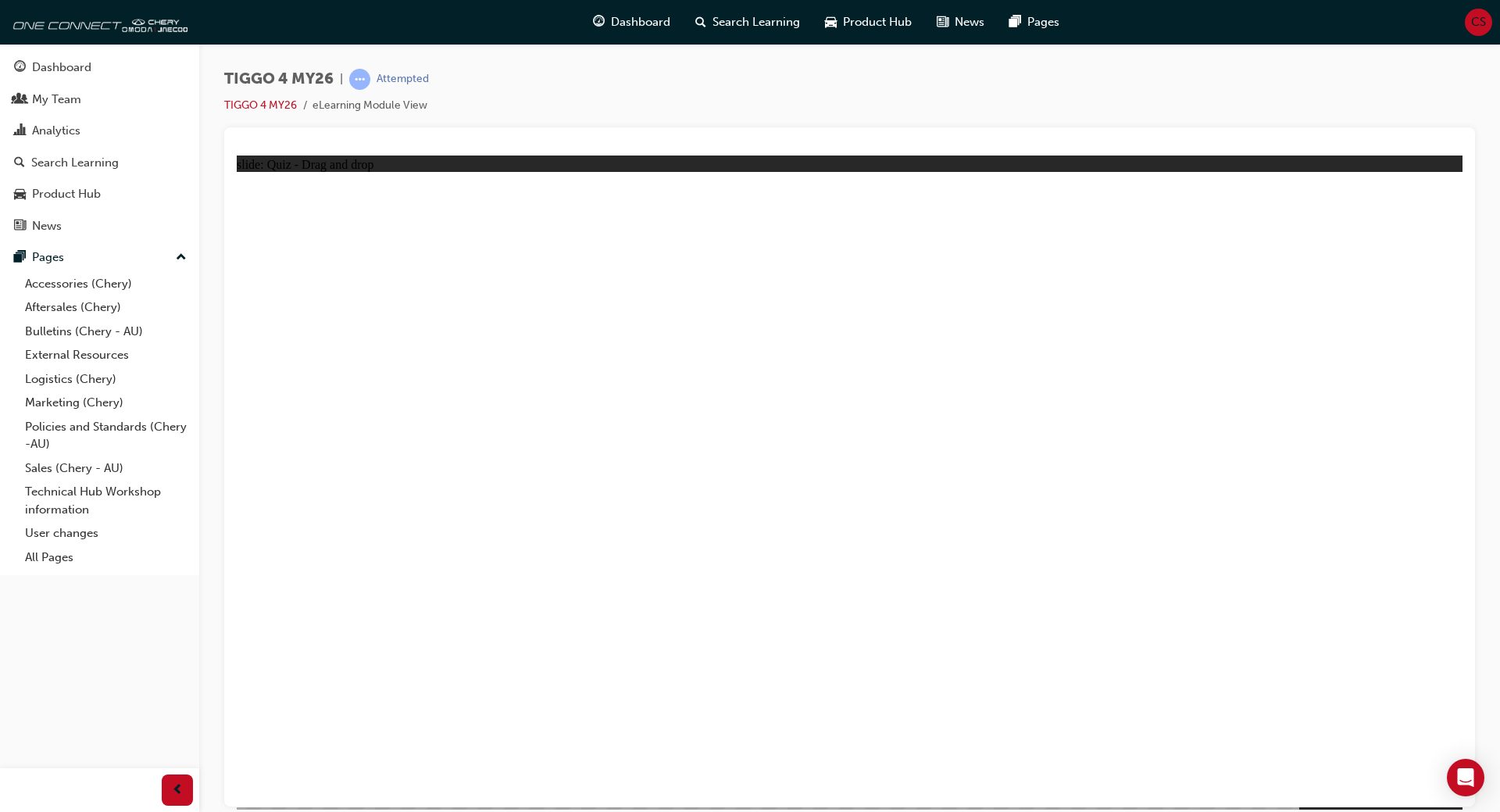
drag, startPoint x: 688, startPoint y: 438, endPoint x: 1002, endPoint y: 358, distance: 324.0
drag, startPoint x: 658, startPoint y: 499, endPoint x: 1256, endPoint y: 386, distance: 608.6
drag, startPoint x: 679, startPoint y: 563, endPoint x: 1299, endPoint y: 457, distance: 629.0
drag, startPoint x: 419, startPoint y: 434, endPoint x: 1274, endPoint y: 478, distance: 856.1
drag, startPoint x: 433, startPoint y: 497, endPoint x: 1309, endPoint y: 497, distance: 876.0
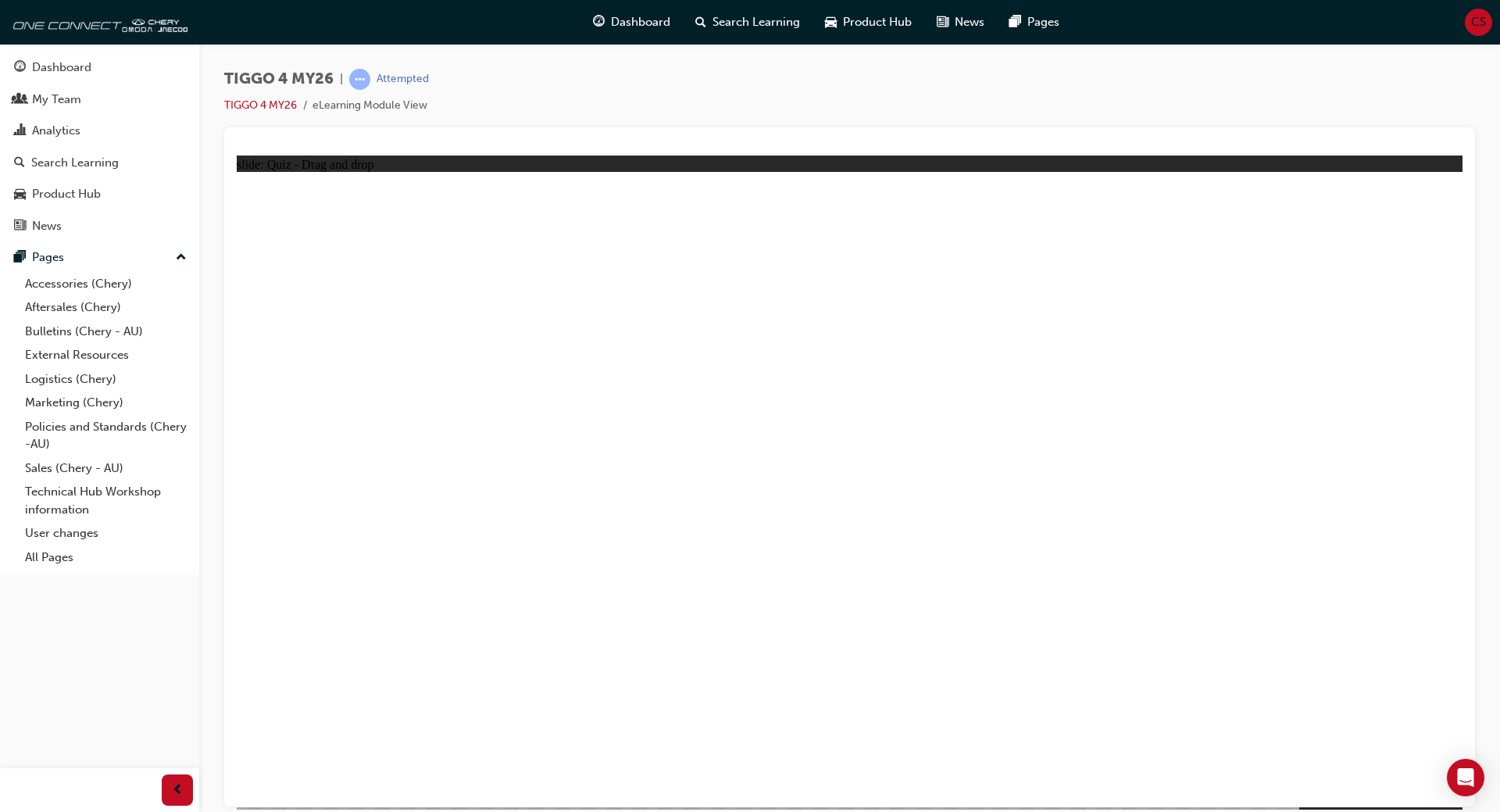
drag, startPoint x: 366, startPoint y: 560, endPoint x: 938, endPoint y: 414, distance: 590.3
drag, startPoint x: 354, startPoint y: 633, endPoint x: 1218, endPoint y: 550, distance: 868.0
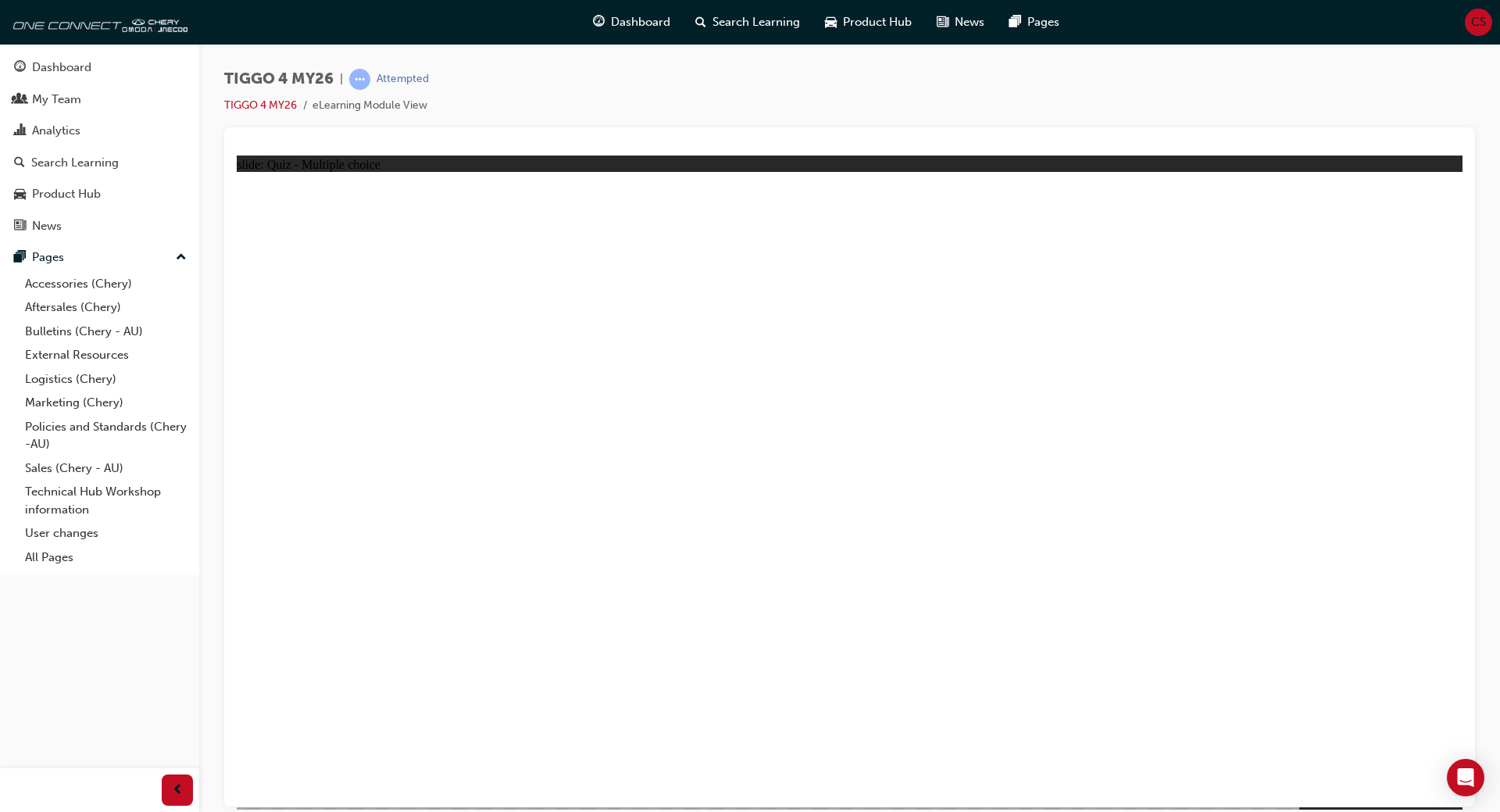
radio input "true"
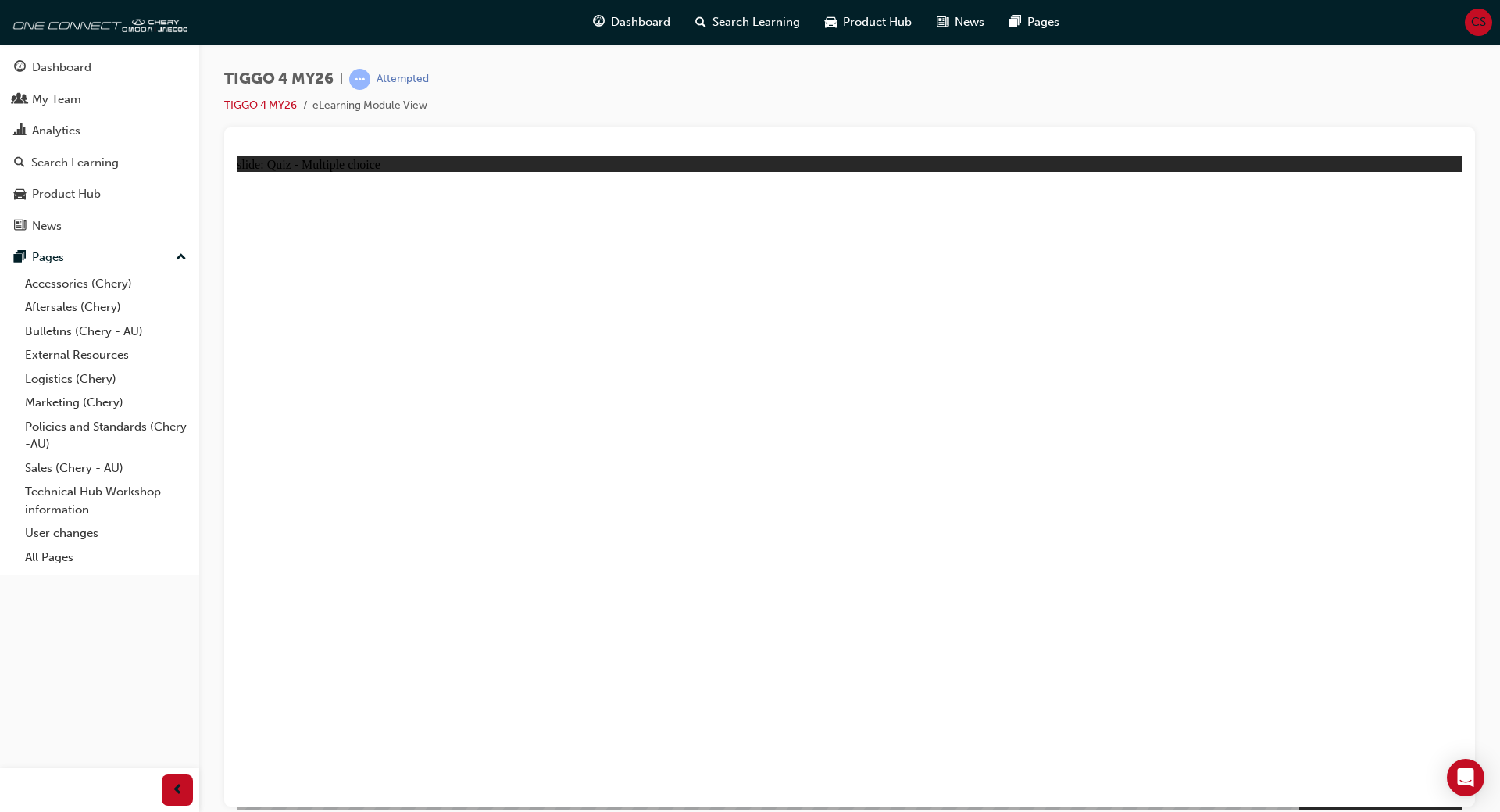
radio input "true"
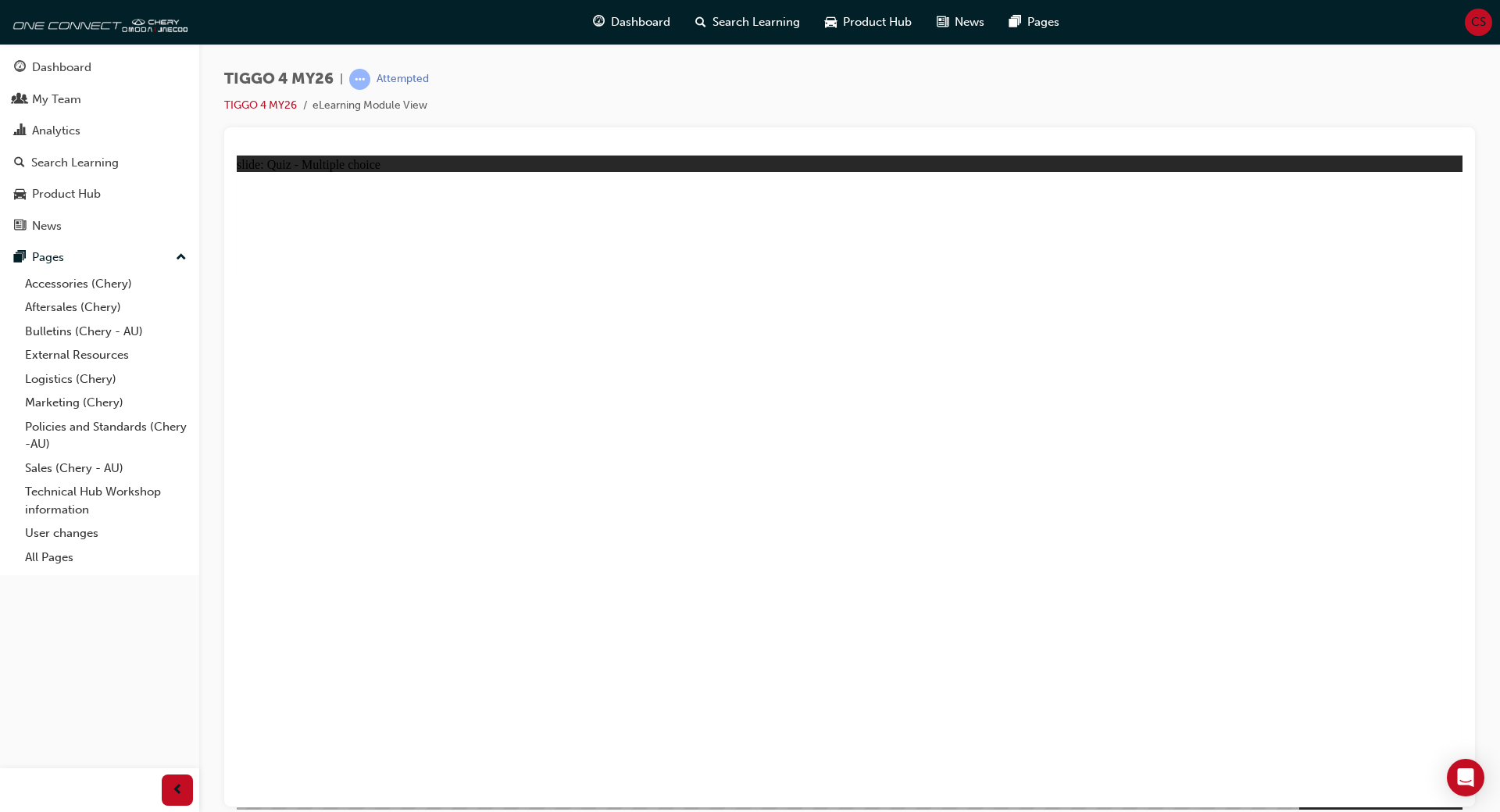
radio input "true"
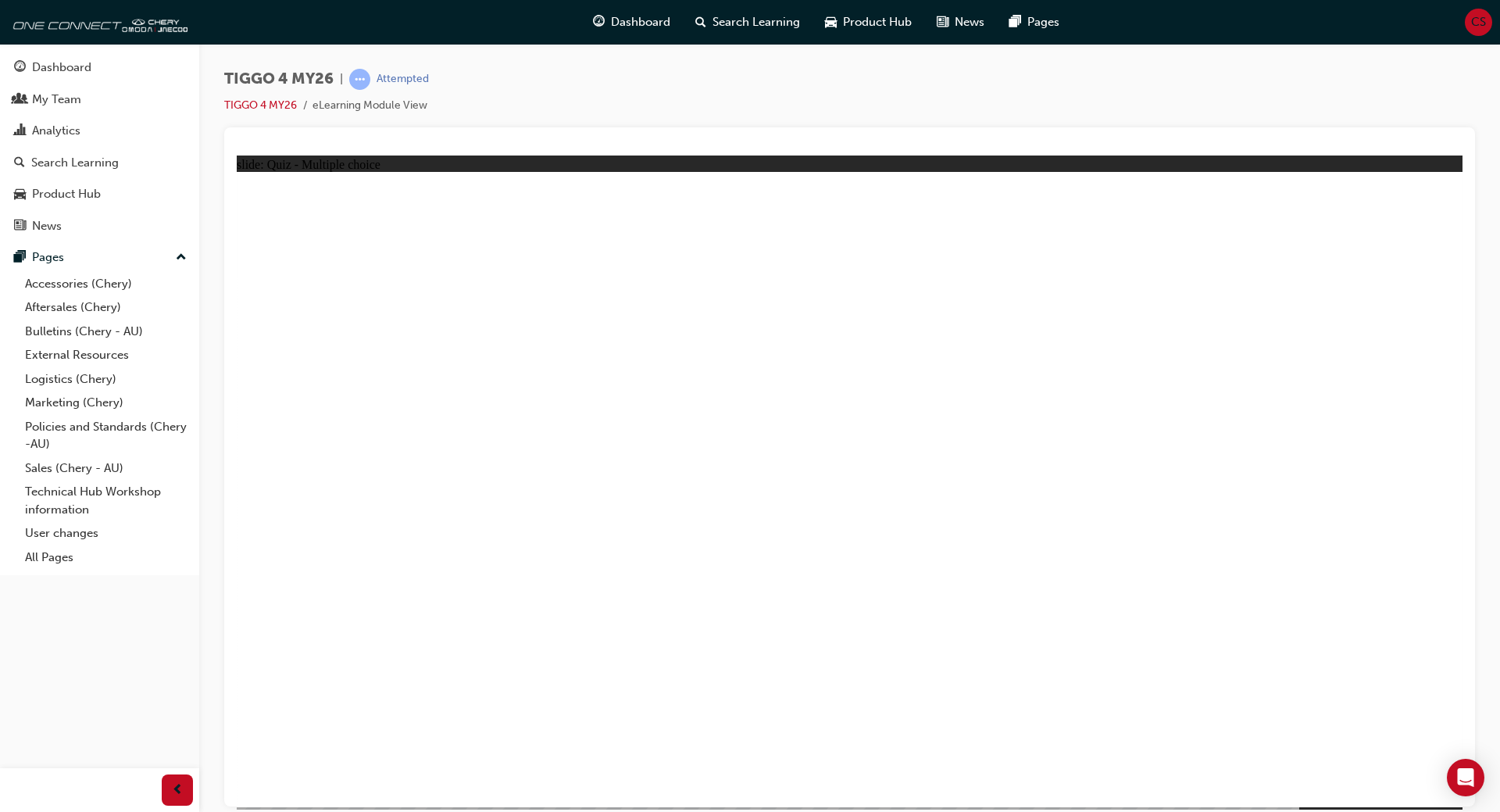
radio input "true"
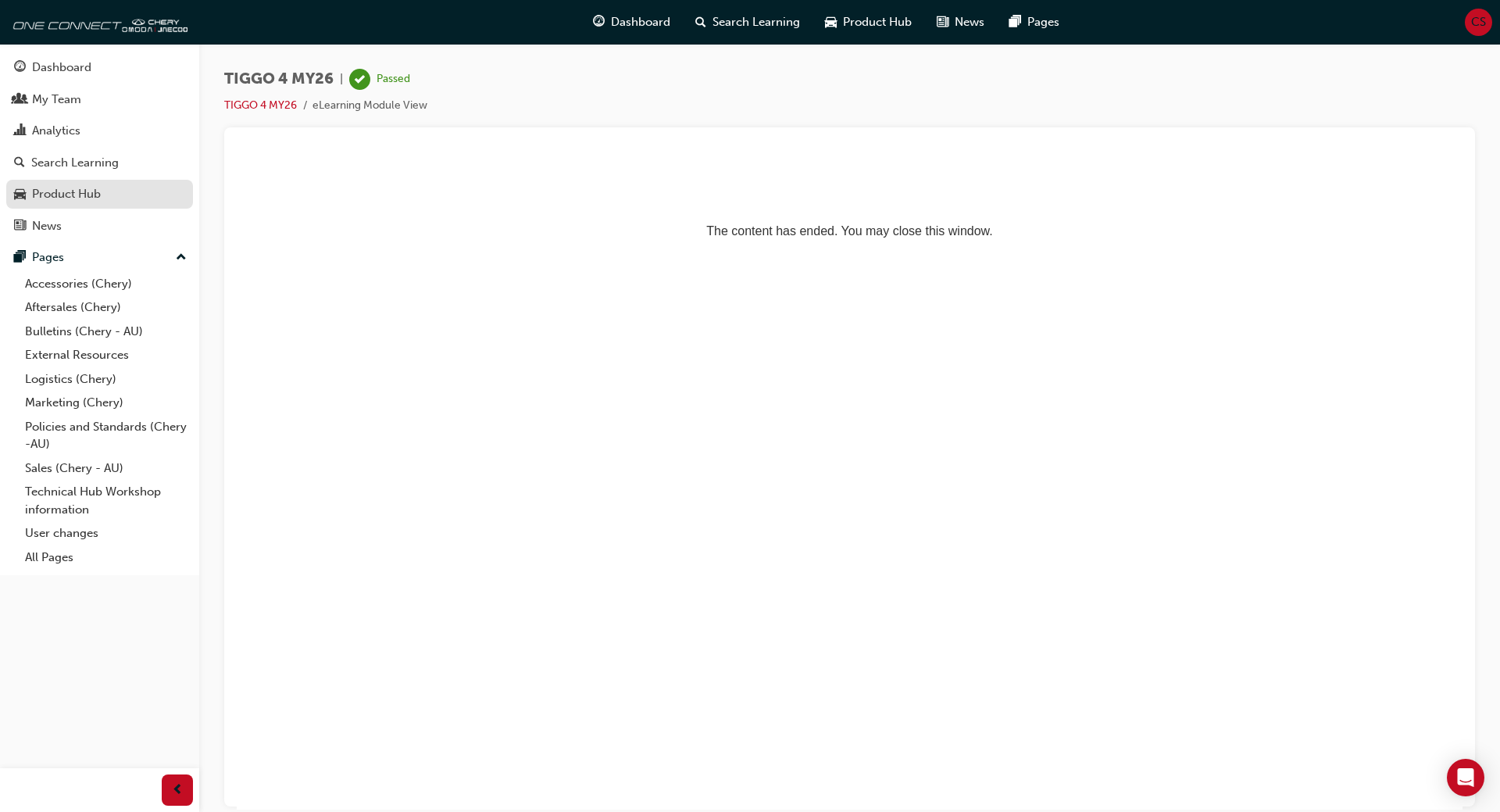
click at [51, 191] on div "Product Hub" at bounding box center [66, 193] width 69 height 18
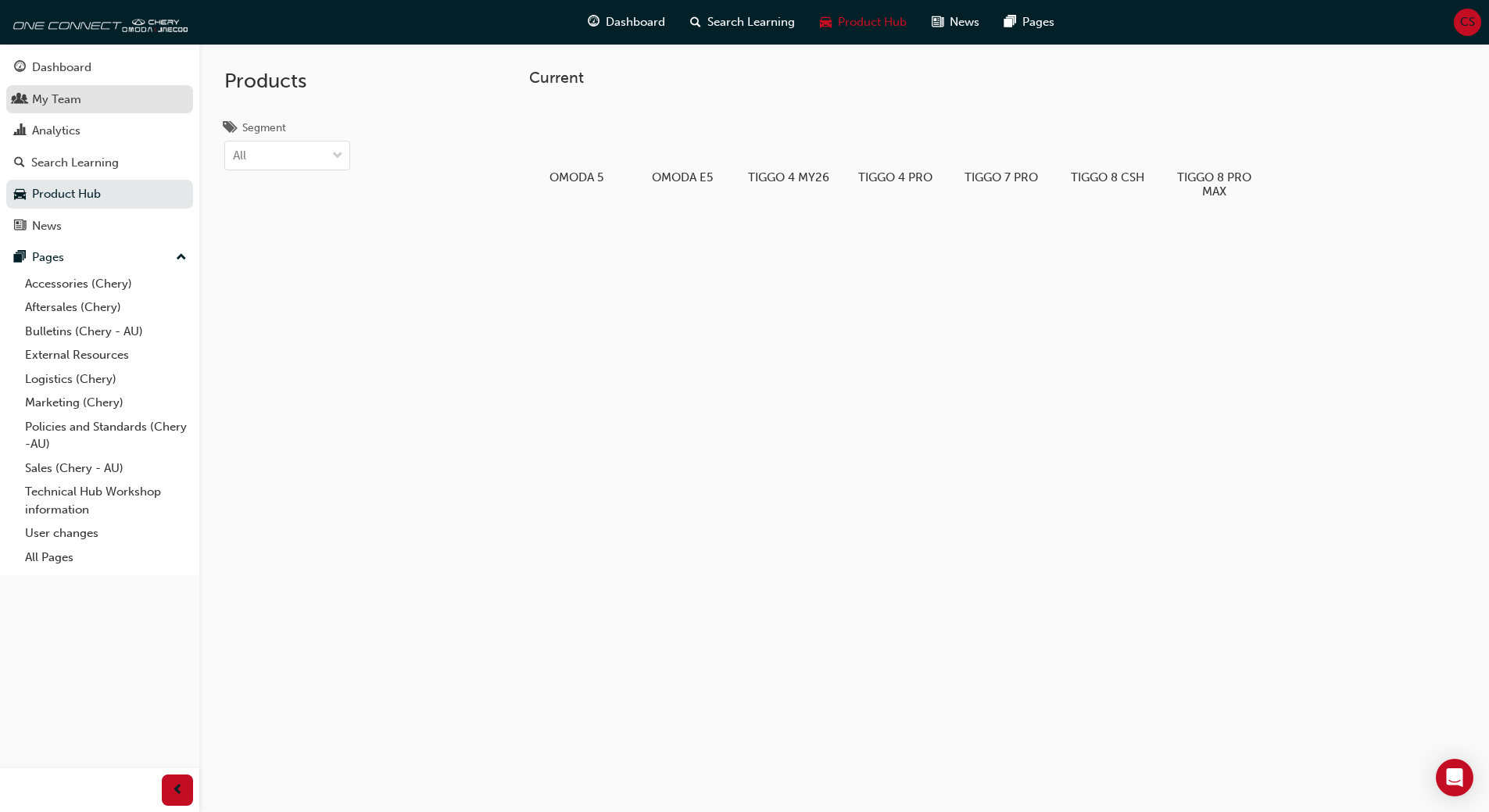
click at [60, 99] on div "My Team" at bounding box center [57, 99] width 49 height 18
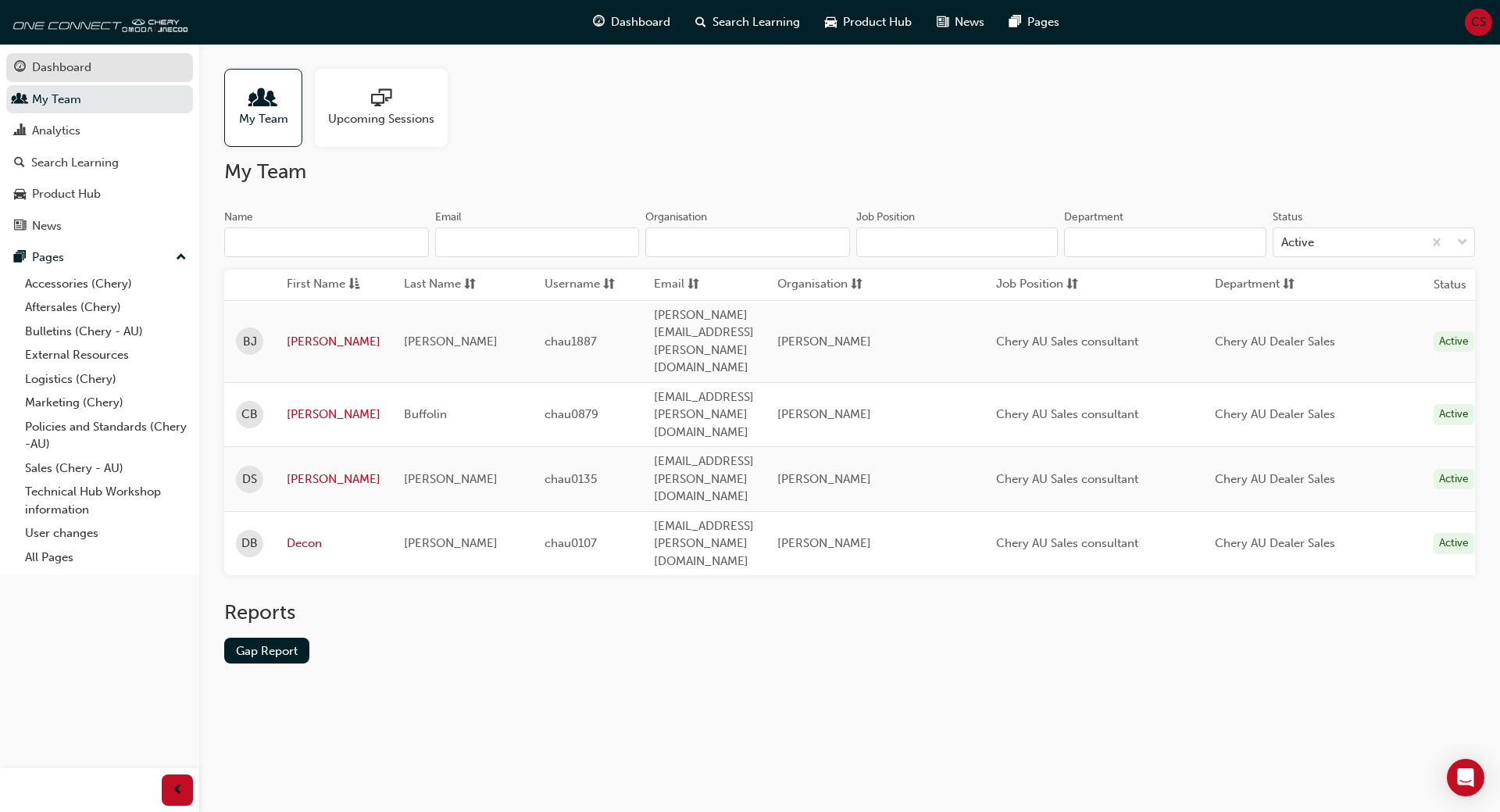
click at [64, 64] on div "Dashboard" at bounding box center [62, 67] width 60 height 18
